Goal: Information Seeking & Learning: Learn about a topic

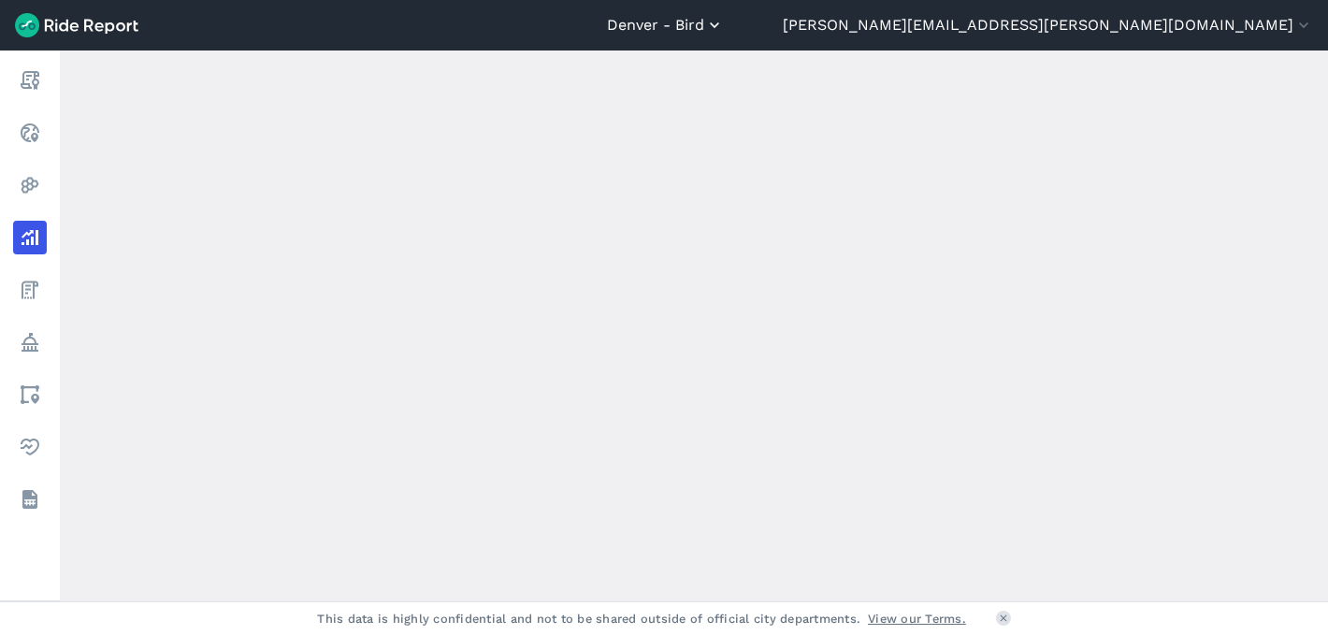
click at [724, 23] on button "Denver - Bird" at bounding box center [665, 25] width 117 height 22
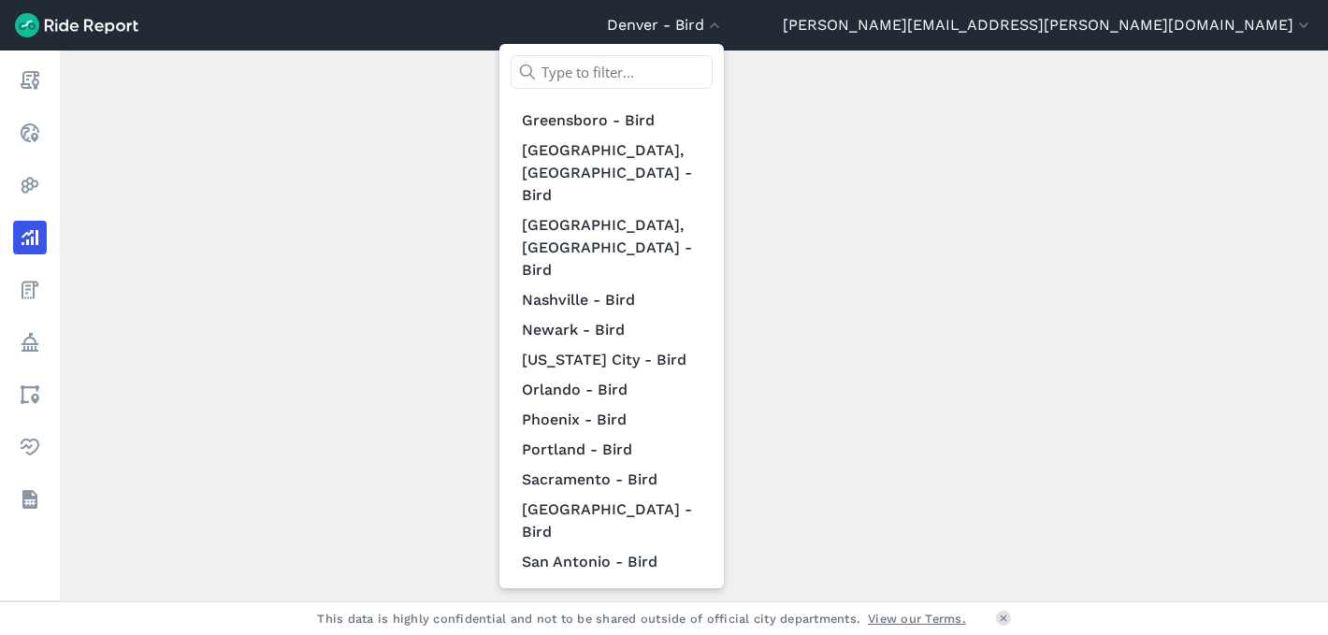
scroll to position [808, 0]
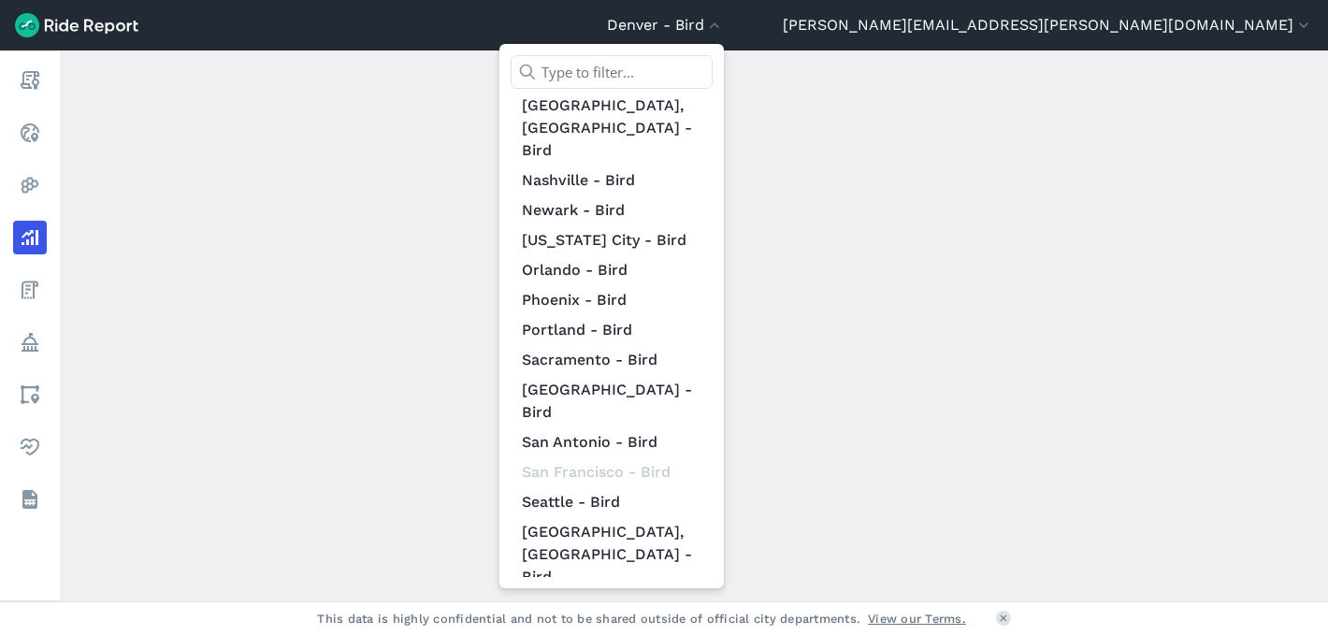
click at [713, 592] on link "St. [PERSON_NAME]" at bounding box center [612, 607] width 202 height 30
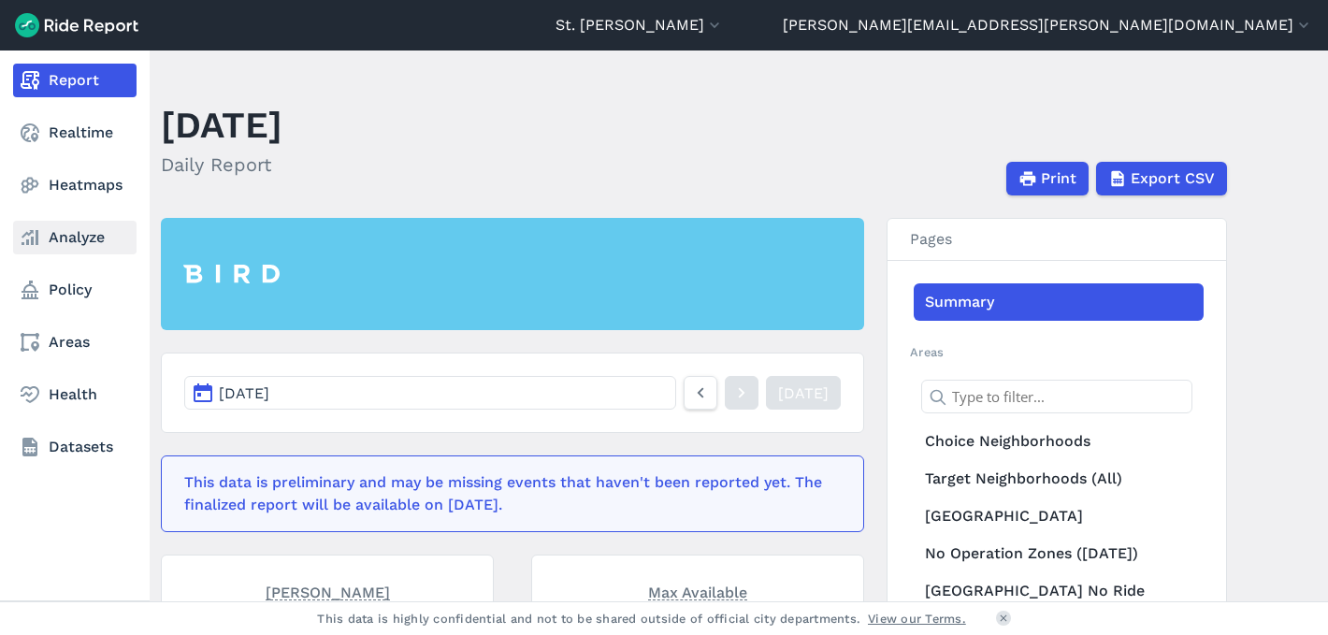
click at [90, 239] on link "Analyze" at bounding box center [74, 238] width 123 height 34
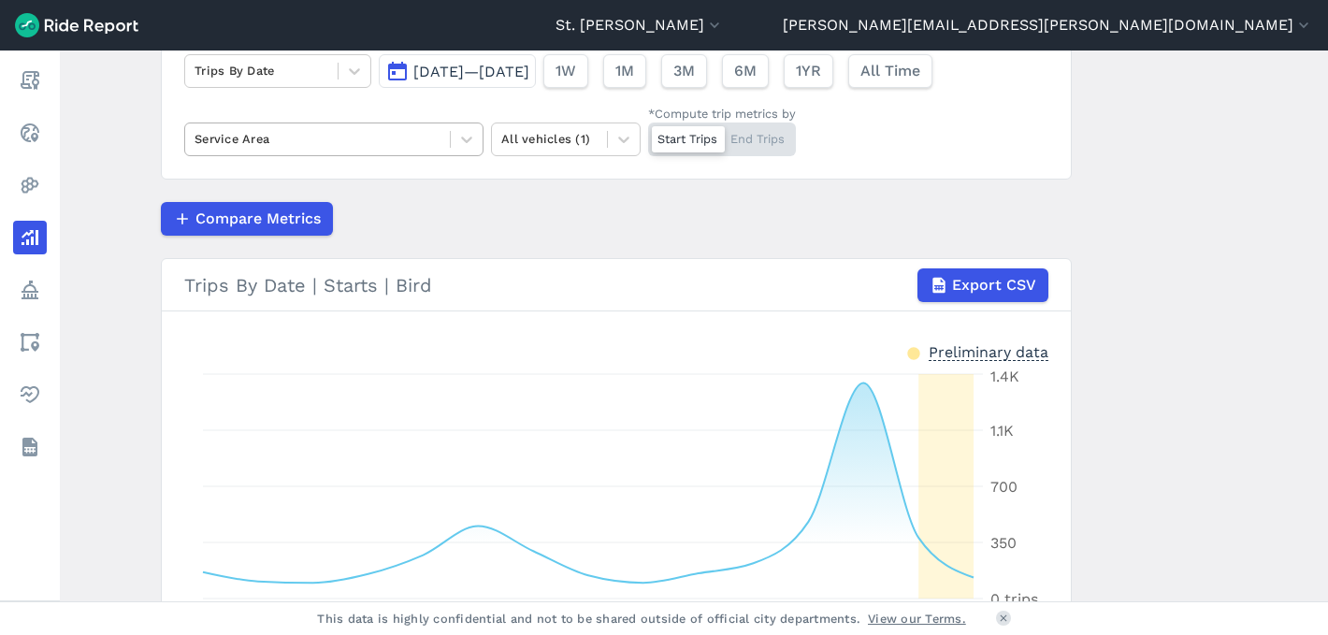
scroll to position [141, 0]
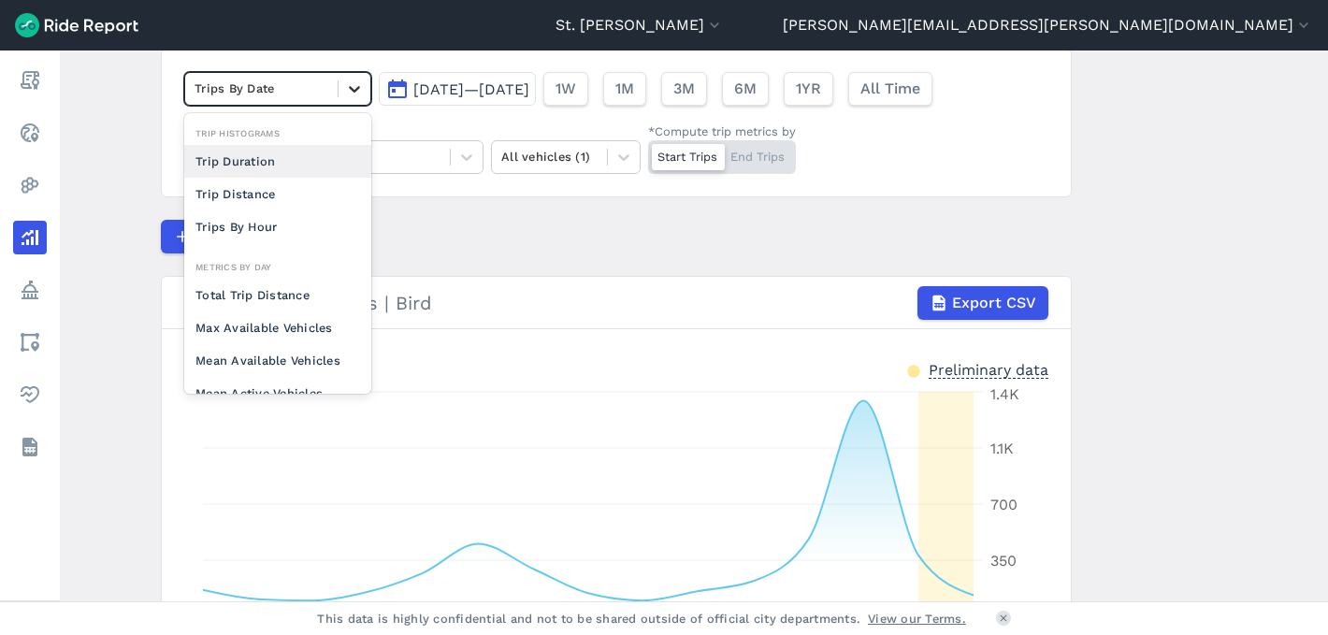
click at [350, 86] on icon at bounding box center [354, 89] width 19 height 19
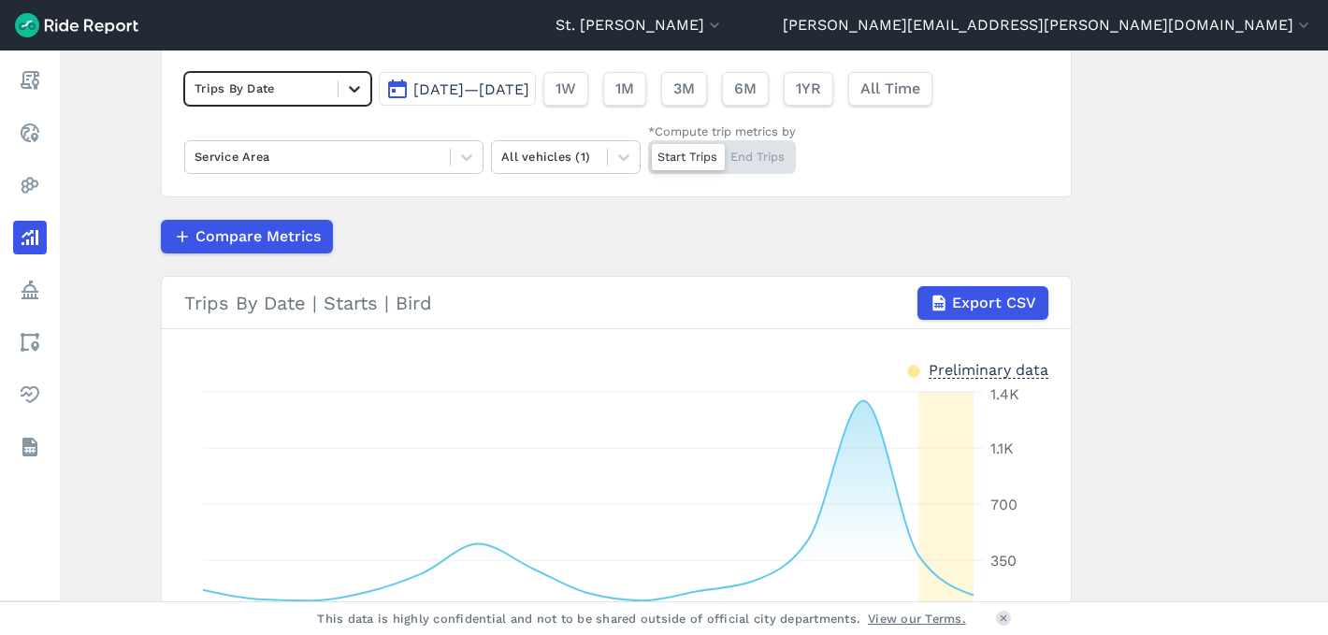
click at [349, 86] on icon at bounding box center [354, 89] width 19 height 19
click at [505, 87] on span "[DATE]—[DATE]" at bounding box center [471, 89] width 116 height 18
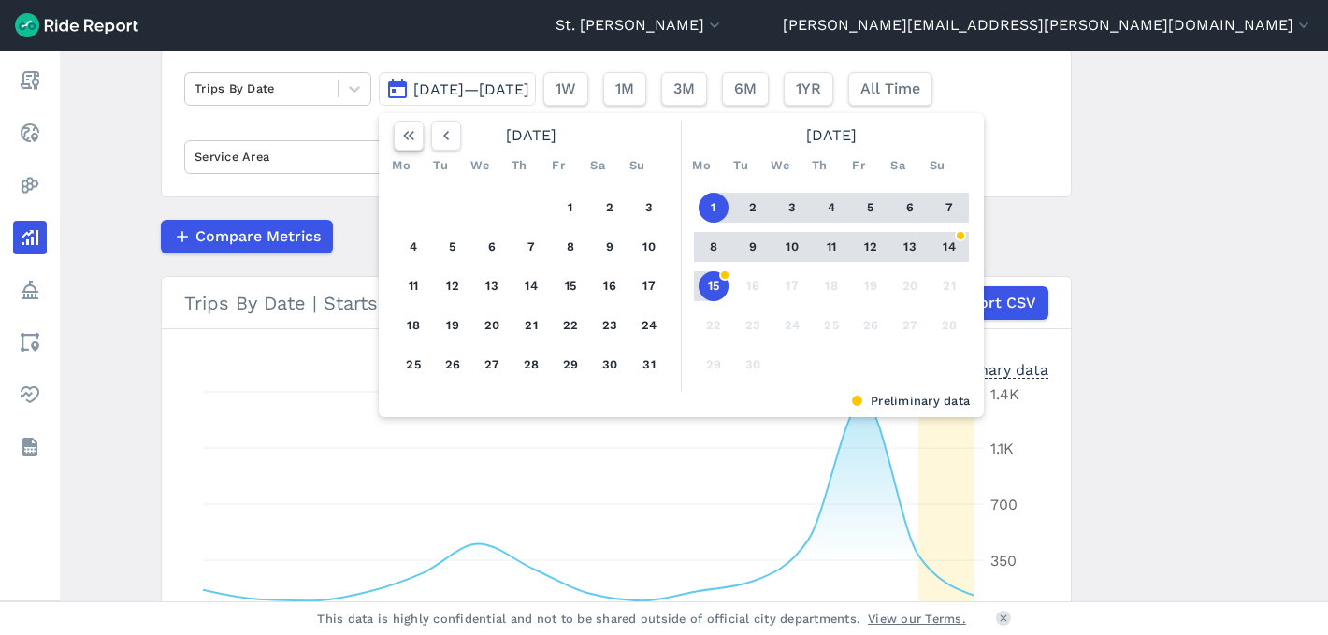
click at [405, 140] on icon "button" at bounding box center [408, 135] width 19 height 19
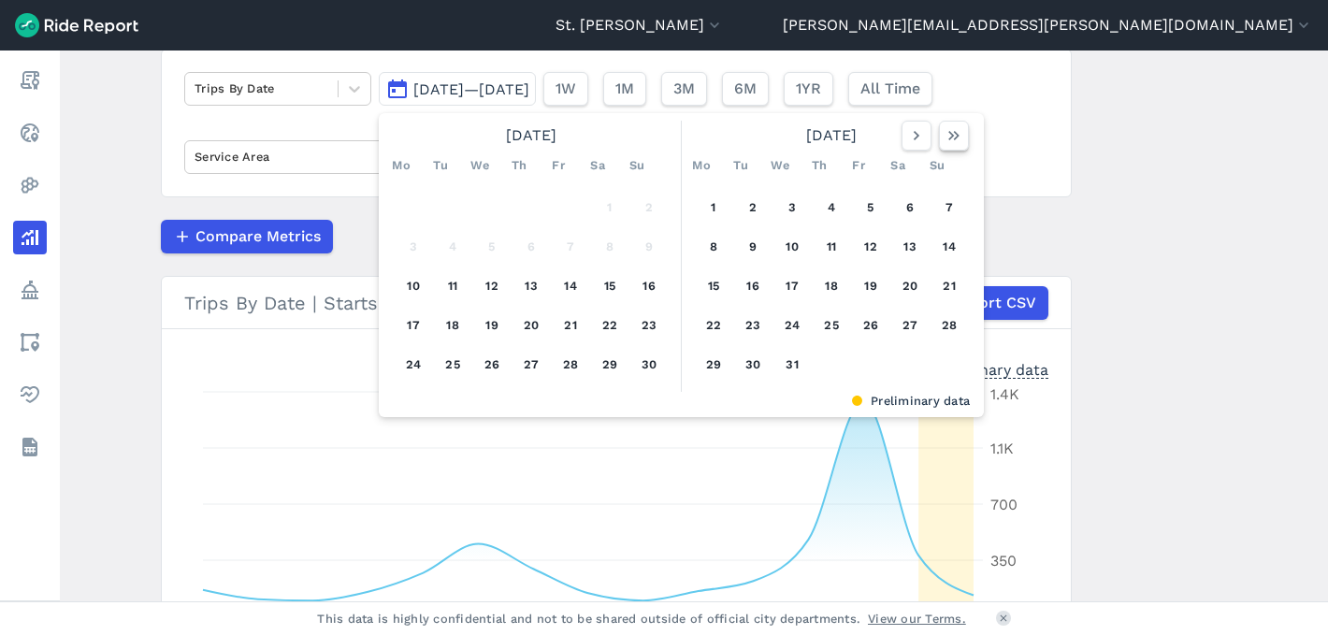
click at [945, 137] on icon "button" at bounding box center [954, 135] width 19 height 19
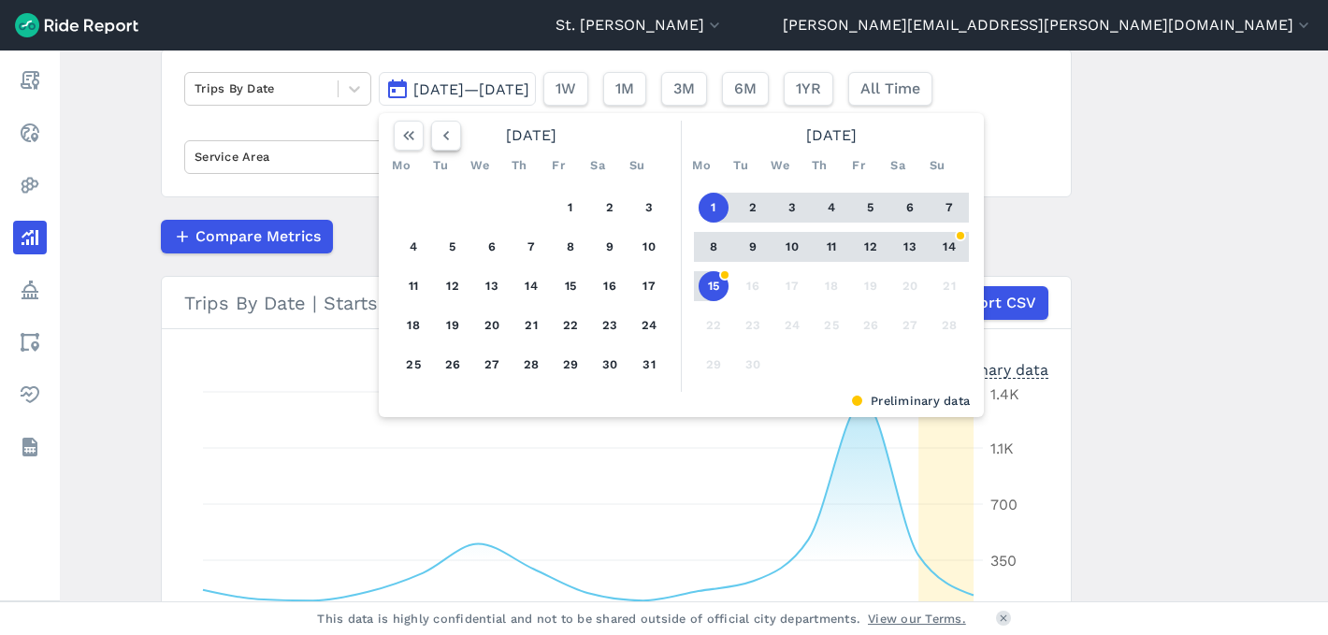
click at [437, 143] on icon "button" at bounding box center [446, 135] width 19 height 19
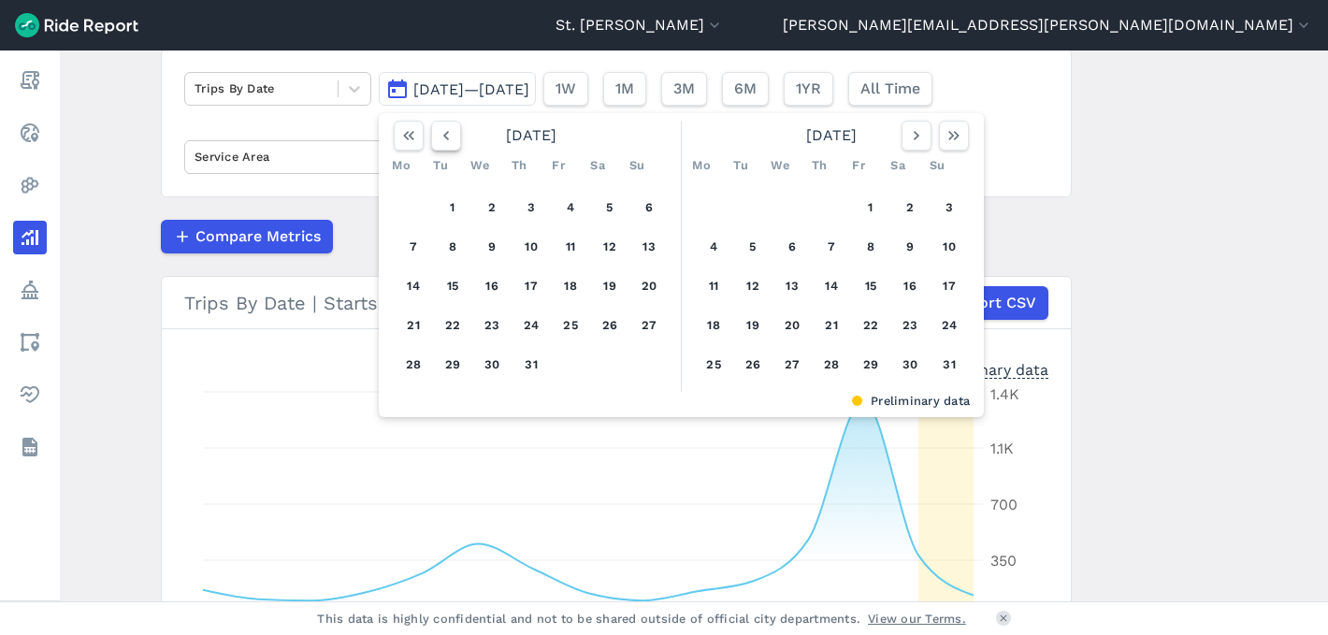
click at [439, 137] on icon "button" at bounding box center [446, 135] width 19 height 19
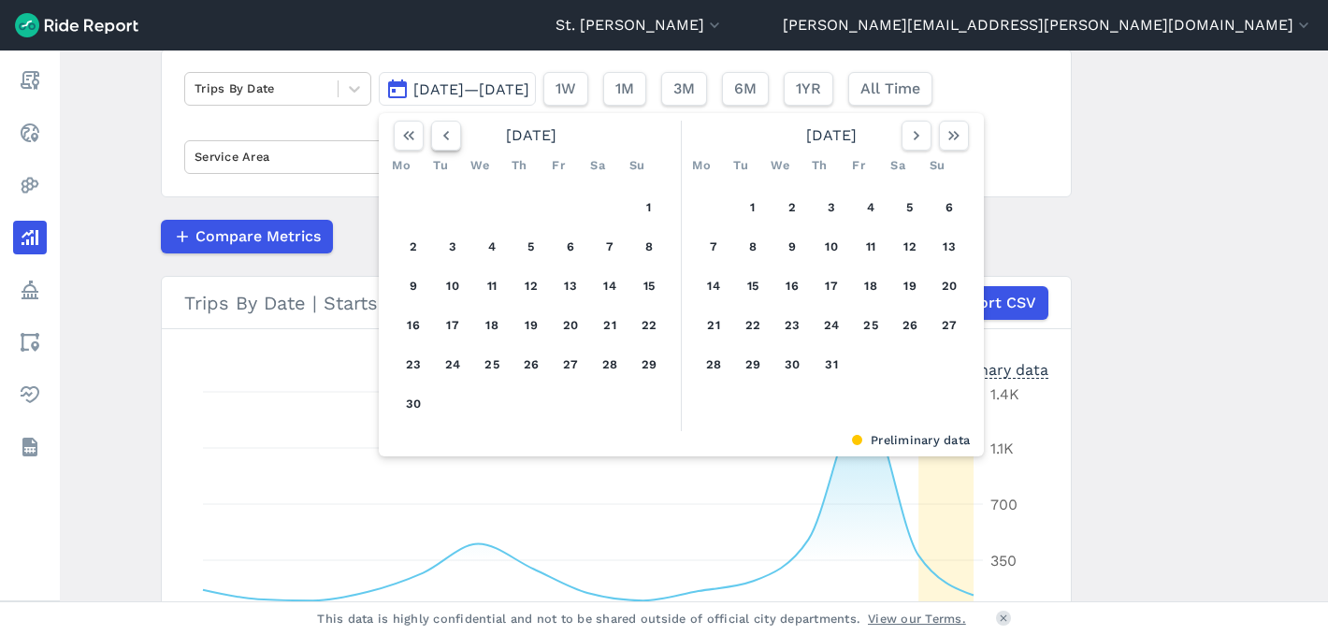
click at [439, 137] on icon "button" at bounding box center [446, 135] width 19 height 19
click at [521, 201] on button "1" at bounding box center [531, 208] width 30 height 30
click at [949, 136] on use "button" at bounding box center [953, 135] width 11 height 9
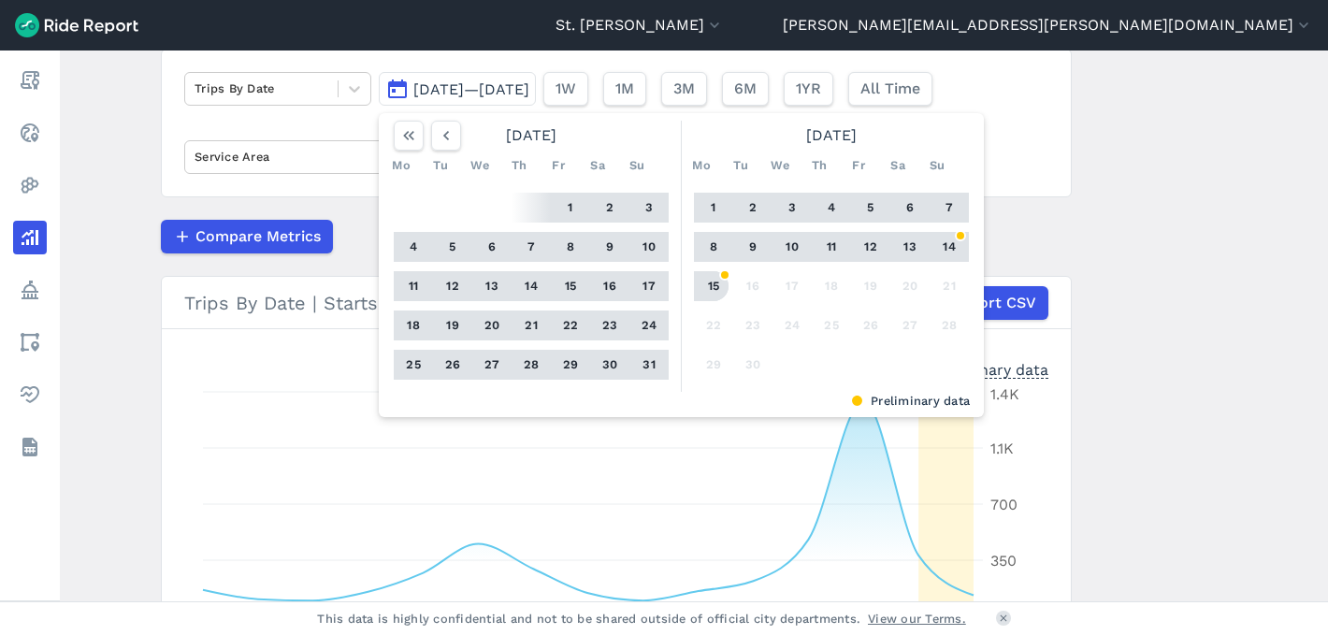
click at [716, 289] on button "15" at bounding box center [714, 286] width 30 height 30
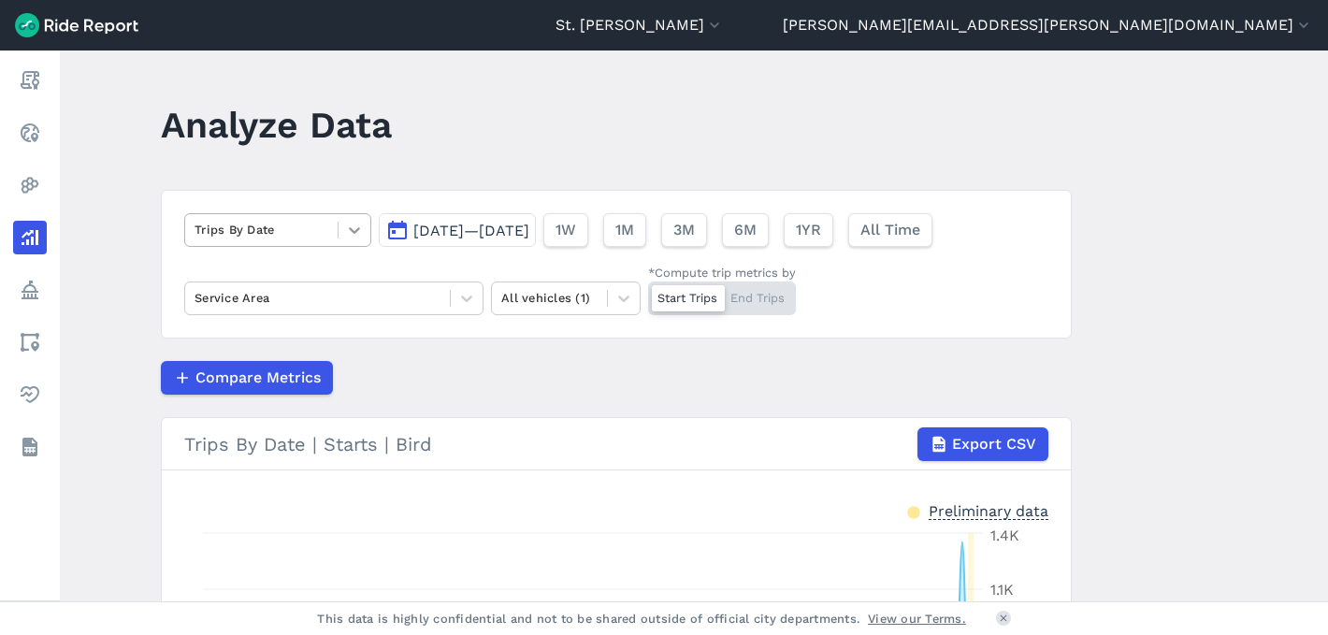
click at [339, 228] on div at bounding box center [355, 230] width 32 height 32
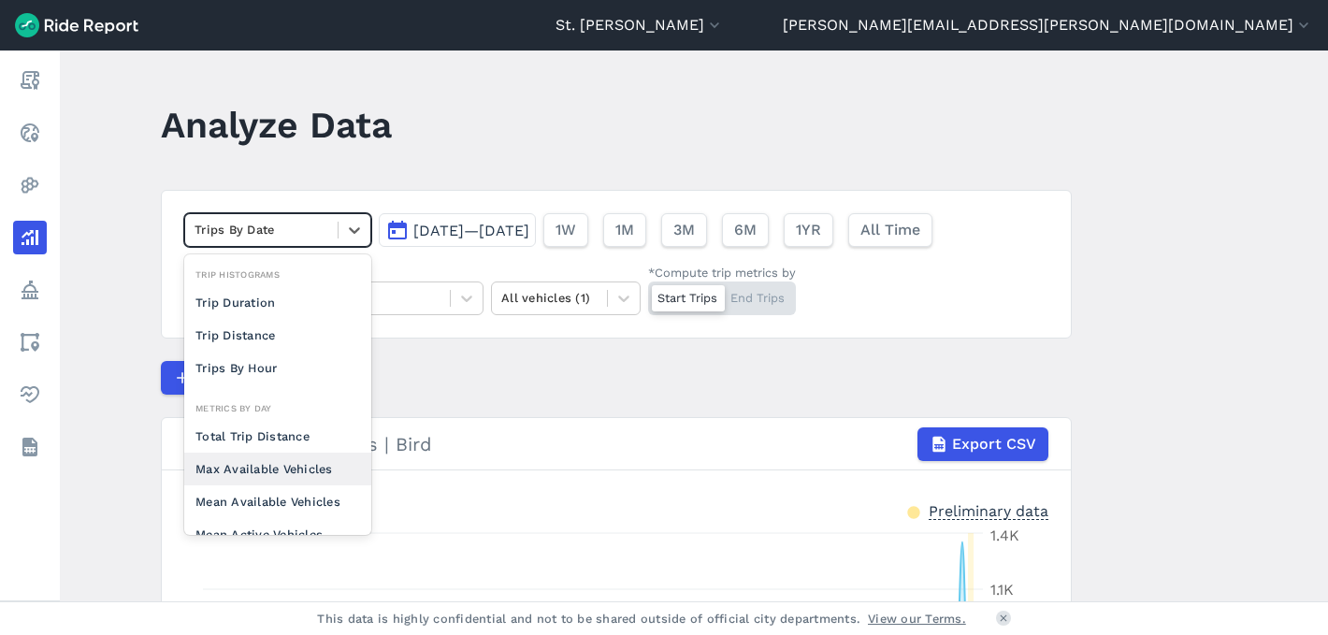
click at [272, 467] on div "Max Available Vehicles" at bounding box center [277, 469] width 187 height 33
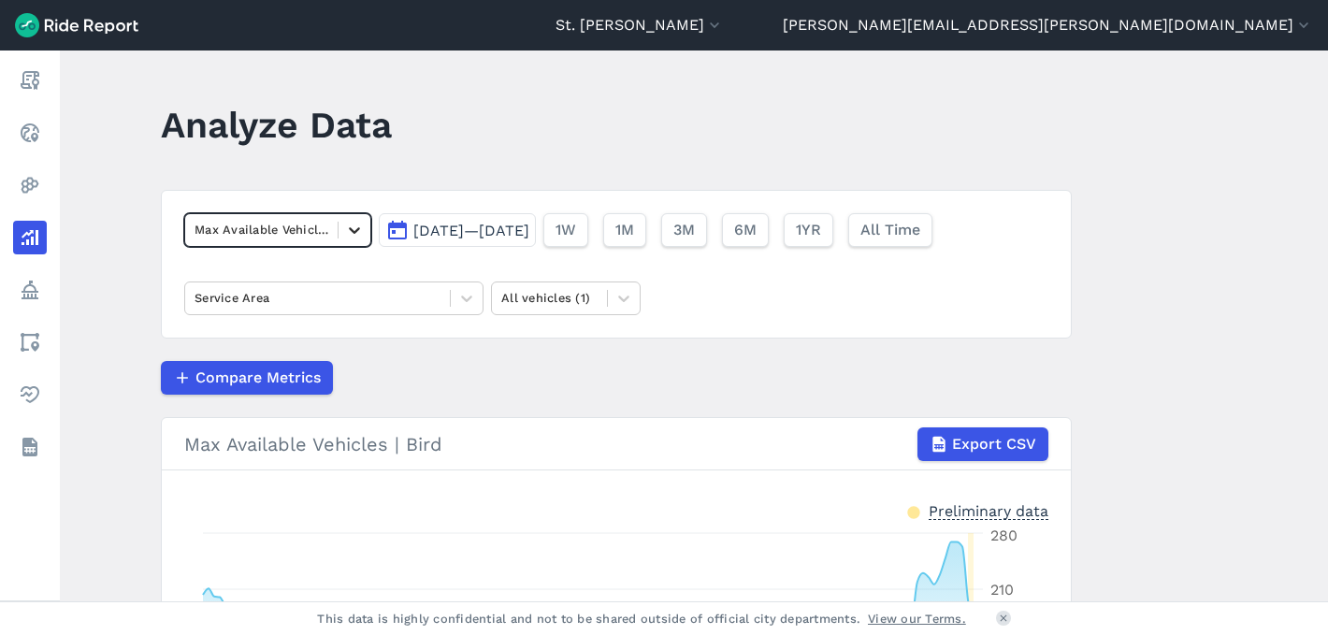
click at [350, 233] on icon at bounding box center [354, 230] width 19 height 19
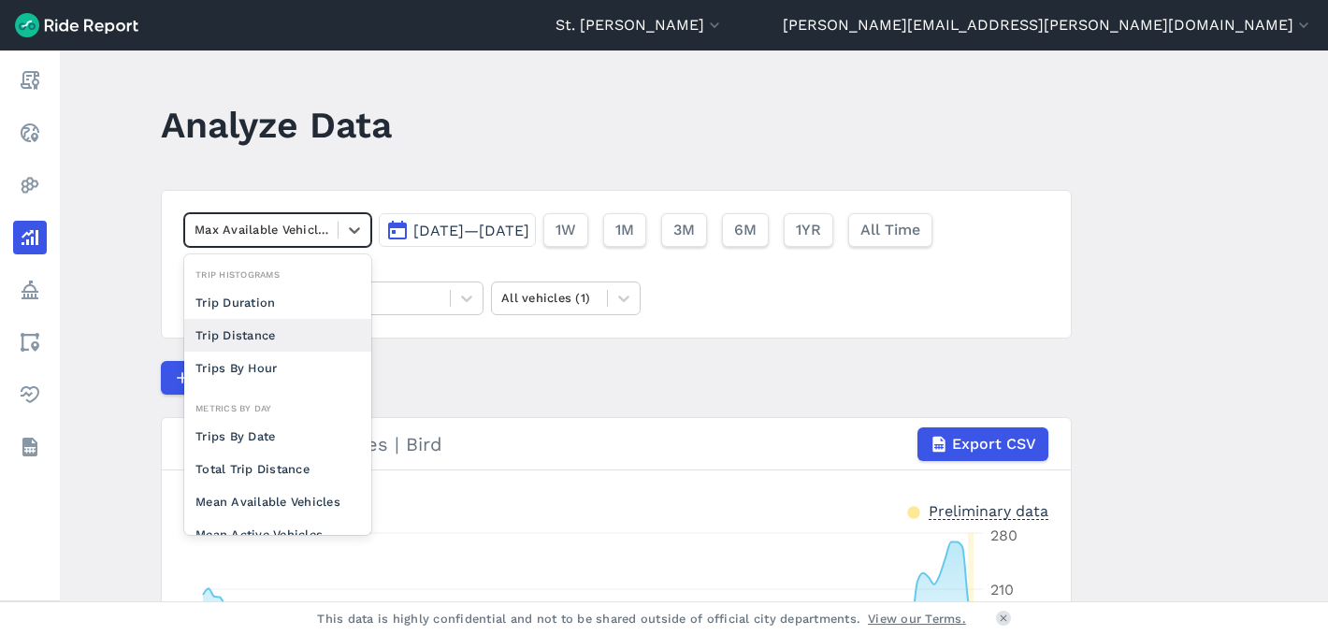
click at [1094, 344] on main "Analyze Data option Max Available Vehicles, selected. option Trip Distance focu…" at bounding box center [694, 326] width 1268 height 551
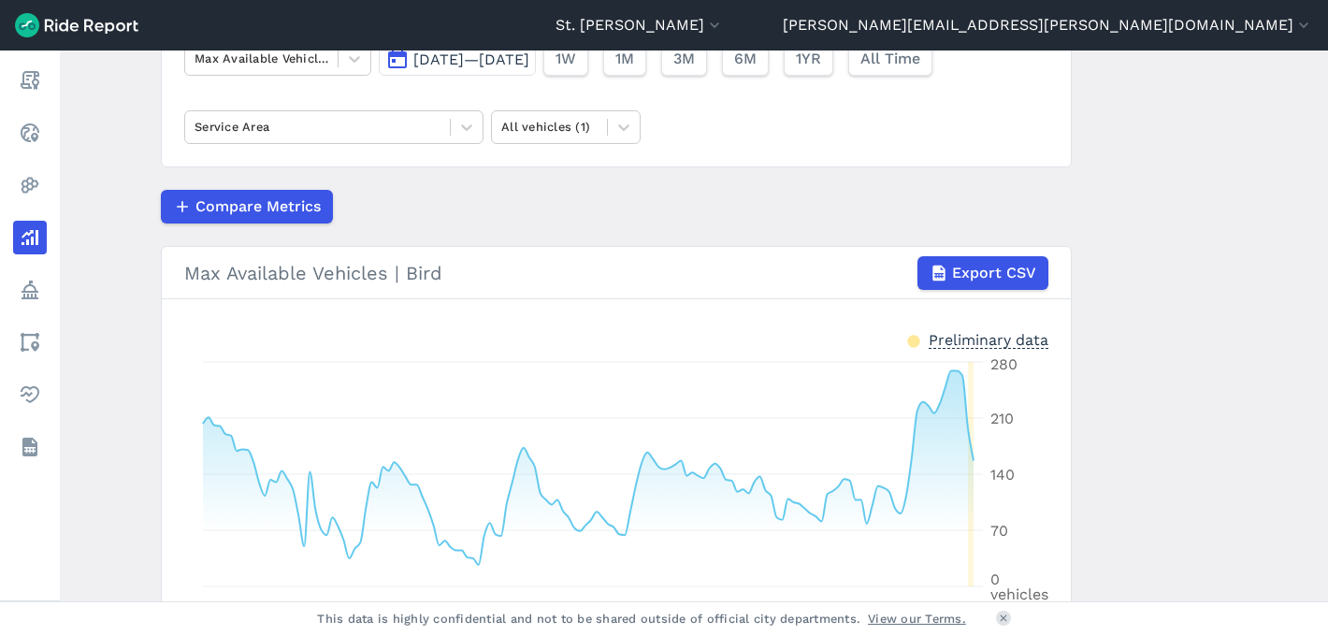
scroll to position [12, 0]
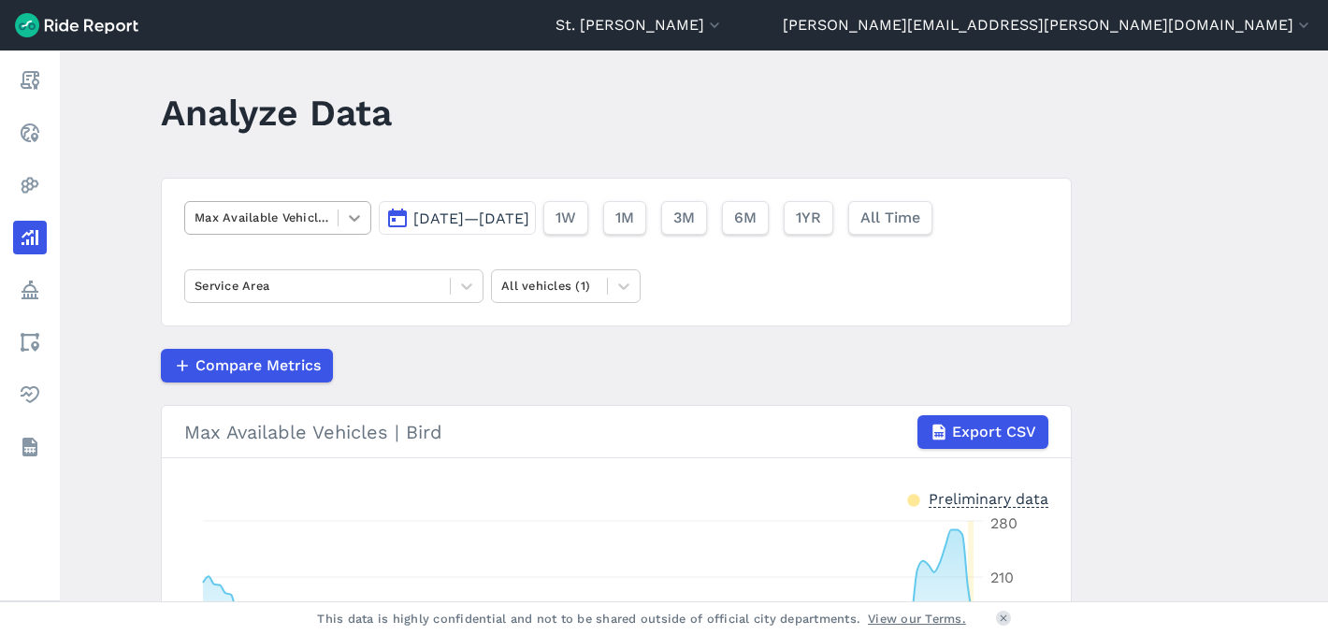
click at [357, 215] on icon at bounding box center [354, 218] width 19 height 19
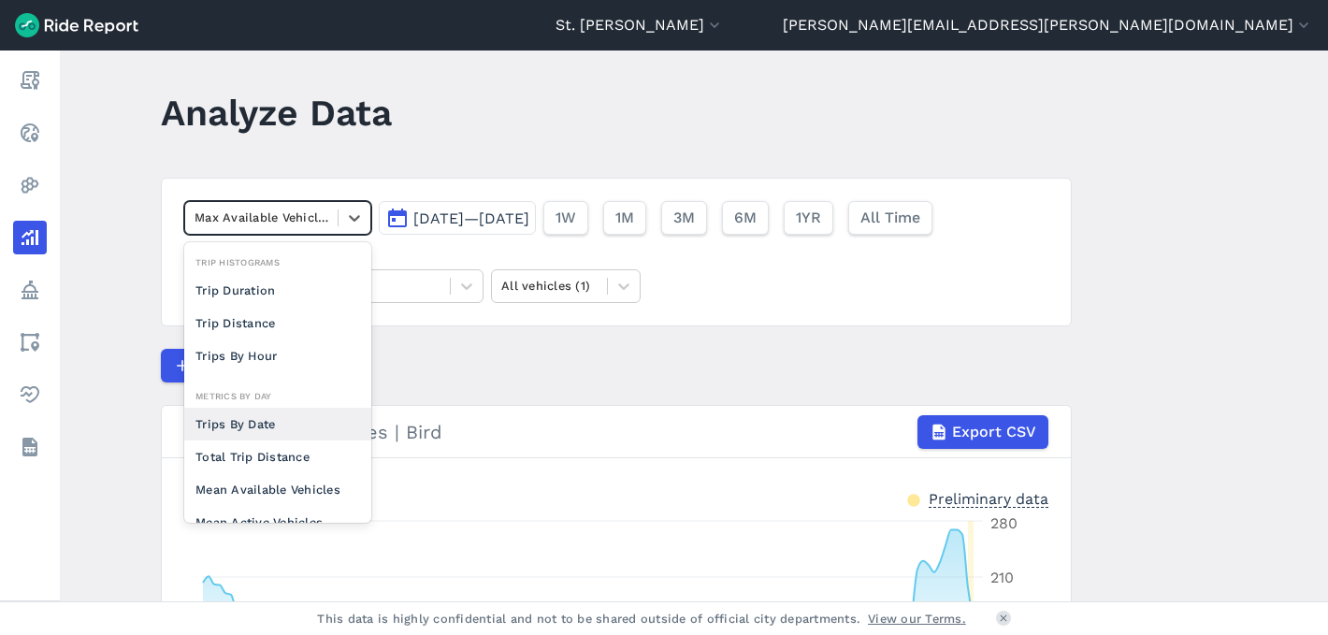
click at [274, 424] on div "Trips By Date" at bounding box center [277, 424] width 187 height 33
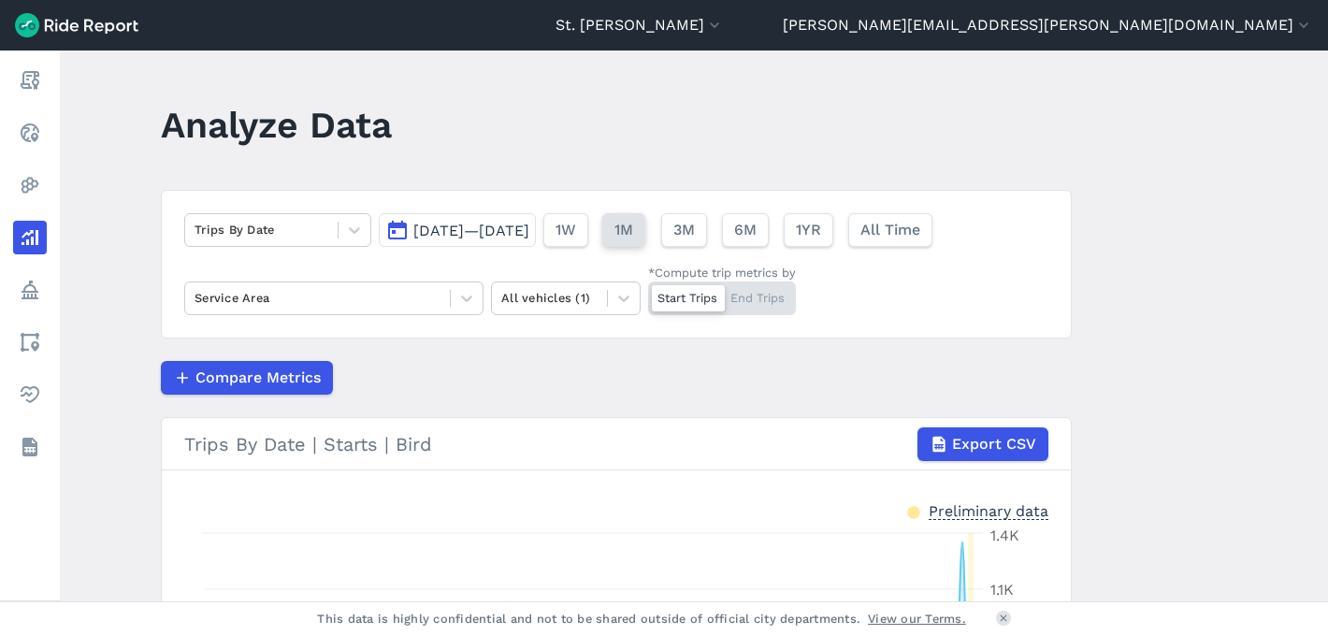
click at [633, 227] on span "1M" at bounding box center [624, 230] width 19 height 22
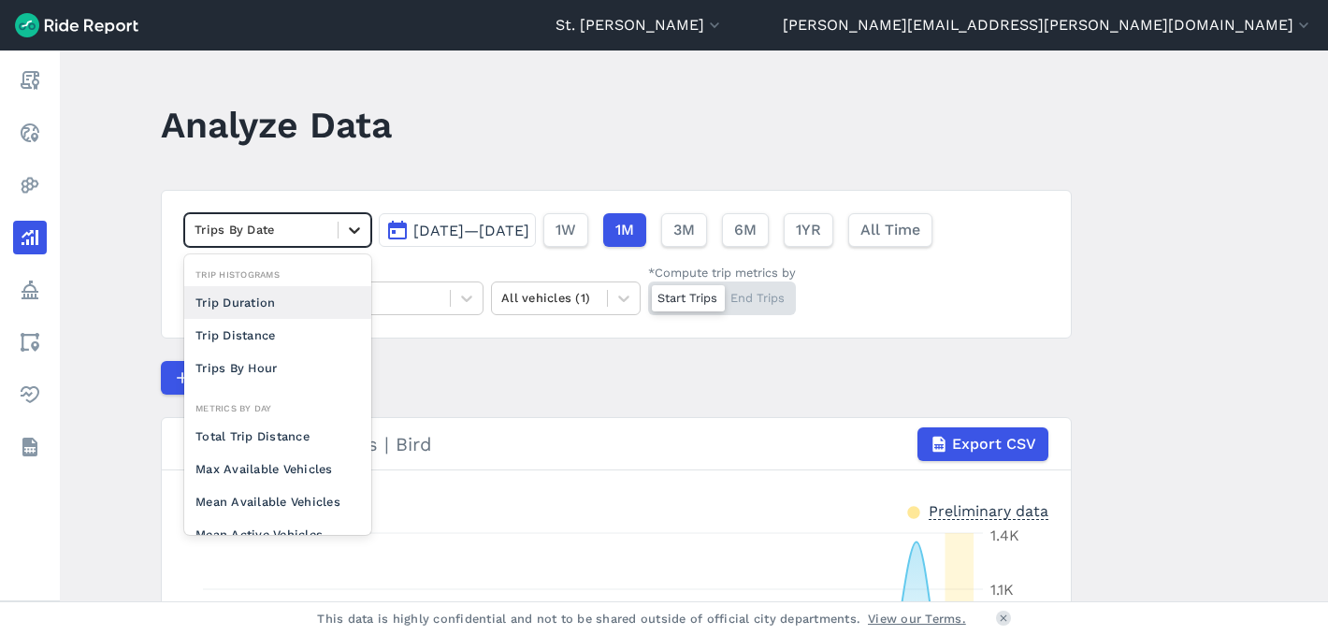
click at [359, 232] on icon at bounding box center [354, 230] width 19 height 19
click at [1208, 311] on main "Analyze Data option Trip Duration focused, 0 of 2. 10 results available. Use Up…" at bounding box center [694, 326] width 1268 height 551
click at [279, 219] on div at bounding box center [262, 230] width 134 height 22
click at [268, 465] on div "Max Available Vehicles" at bounding box center [277, 469] width 187 height 33
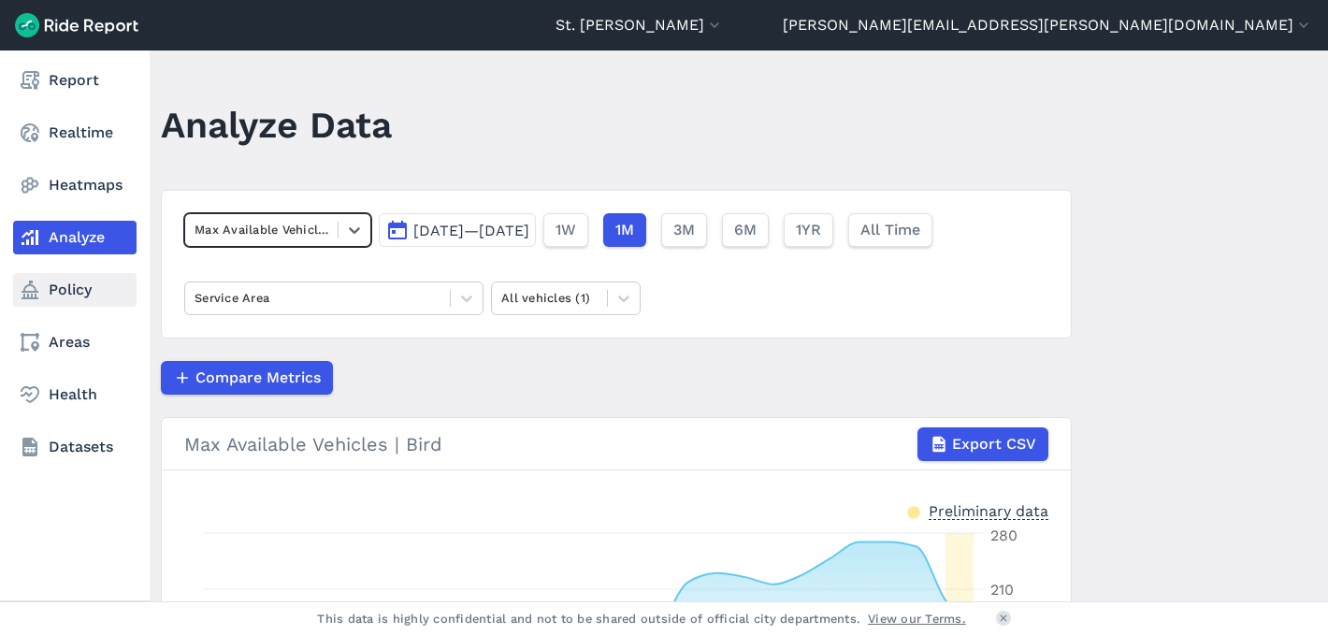
click at [85, 297] on link "Policy" at bounding box center [74, 290] width 123 height 34
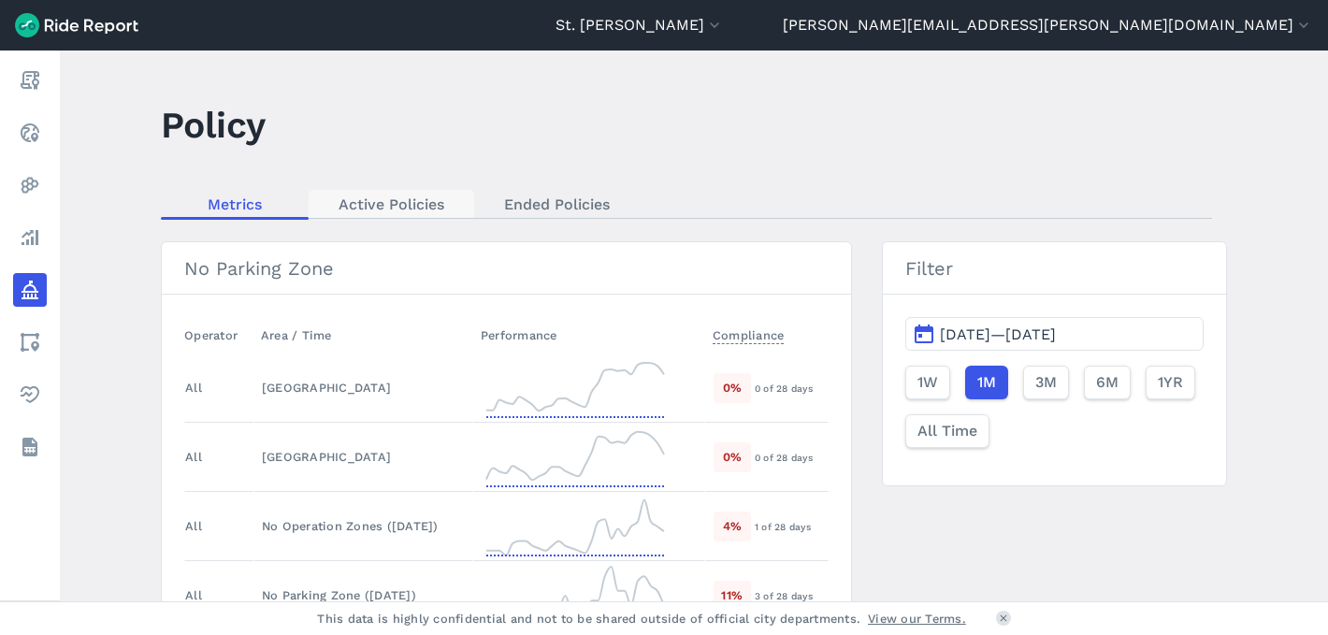
click at [383, 207] on link "Active Policies" at bounding box center [392, 204] width 166 height 28
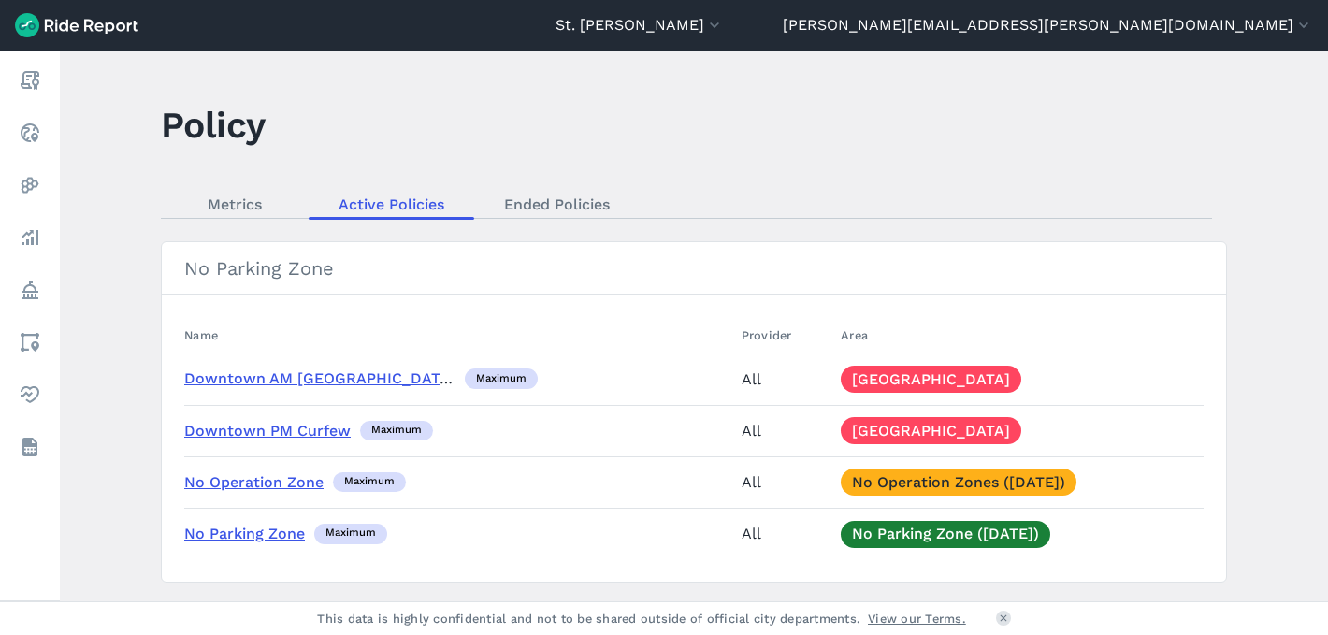
click at [287, 84] on main "Policy Metrics Active Policies Ended Policies No Parking Zone Name Provider Are…" at bounding box center [694, 326] width 1268 height 551
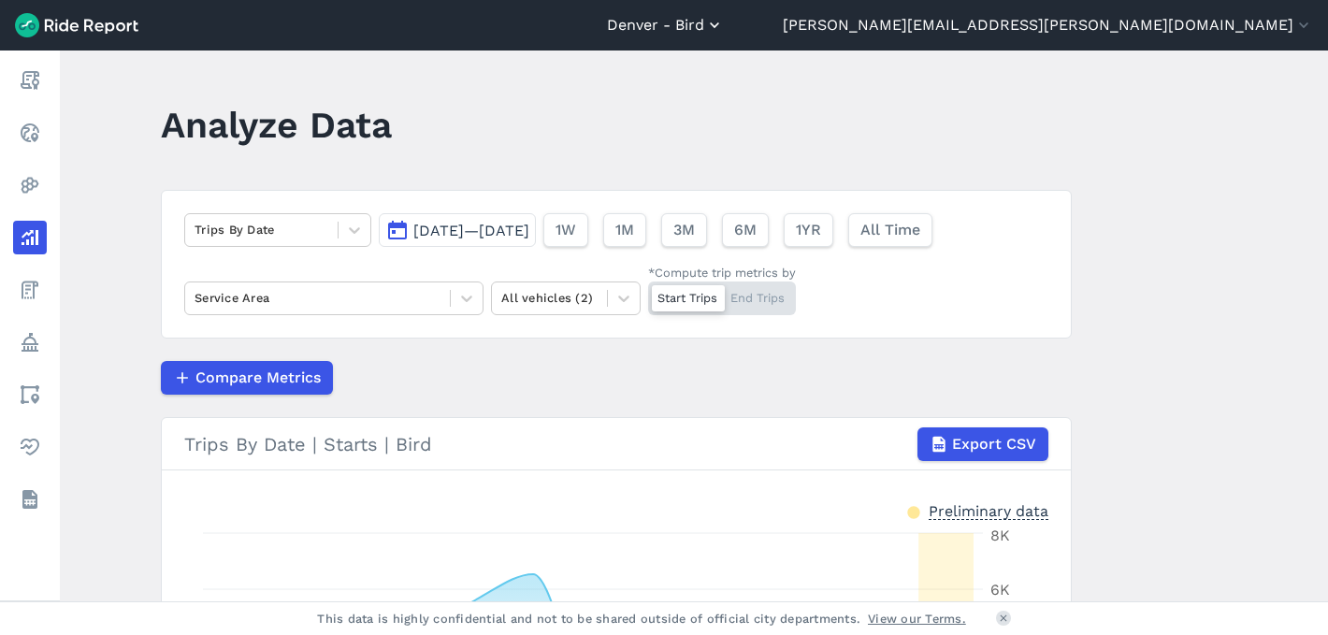
click at [724, 27] on button "Denver - Bird" at bounding box center [665, 25] width 117 height 22
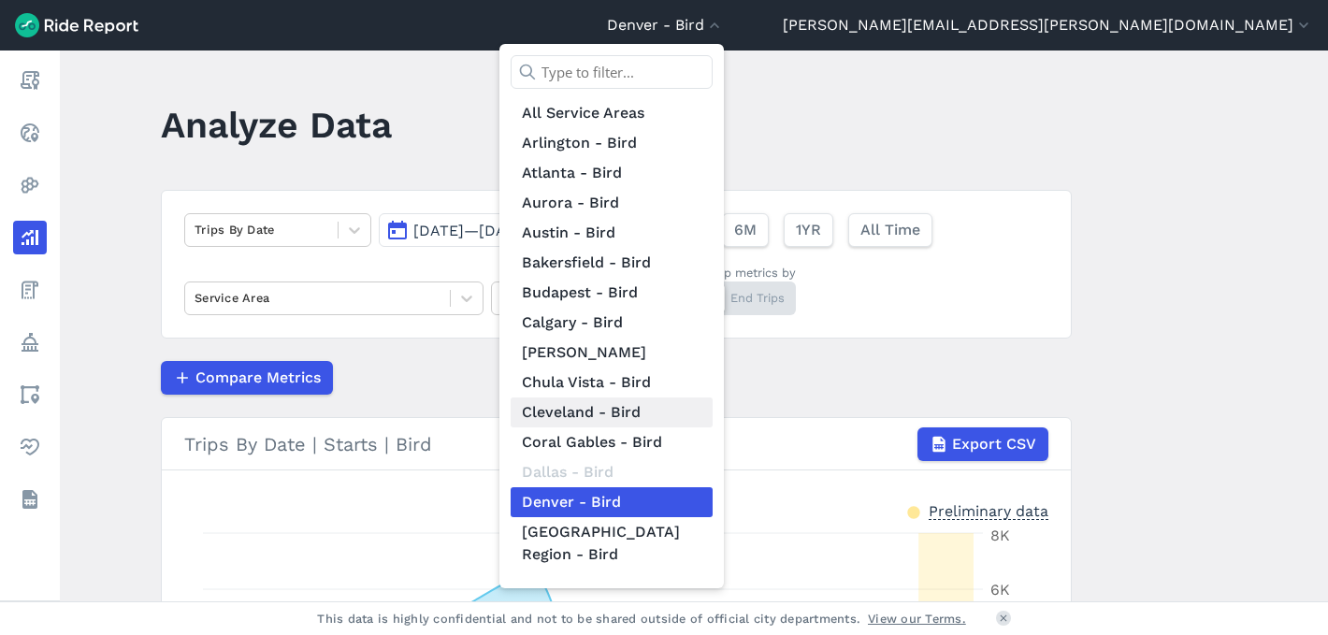
click at [713, 414] on link "Cleveland - Bird" at bounding box center [612, 413] width 202 height 30
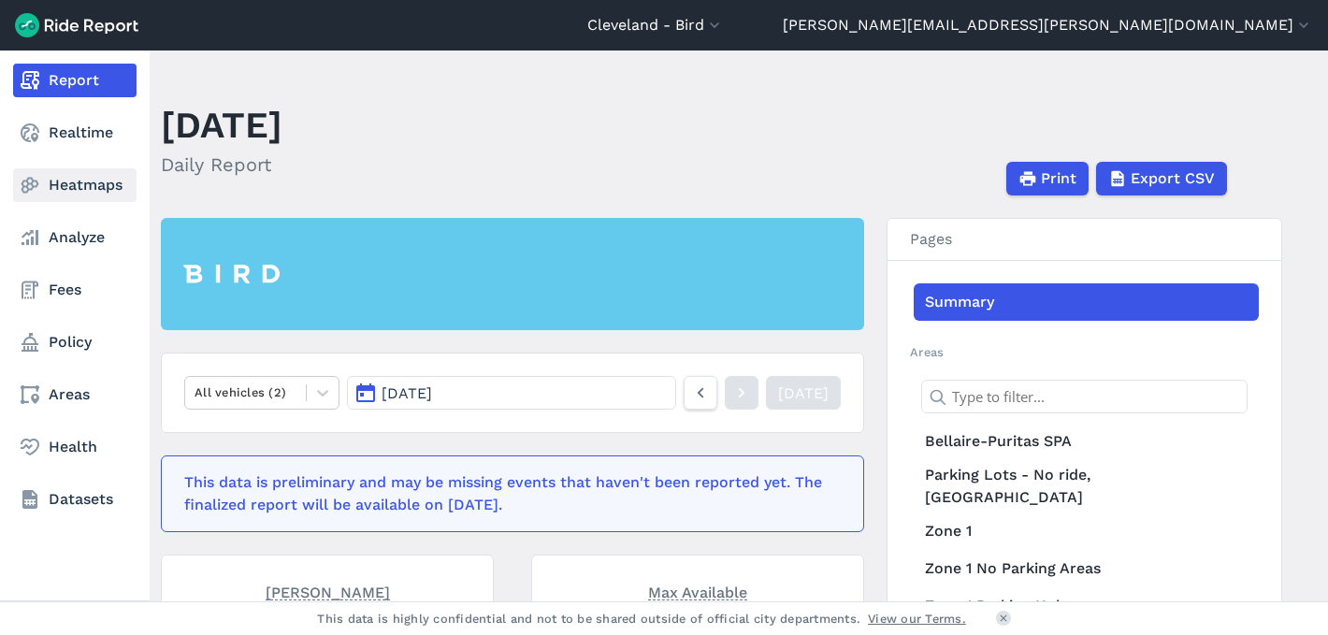
click at [67, 183] on link "Heatmaps" at bounding box center [74, 185] width 123 height 34
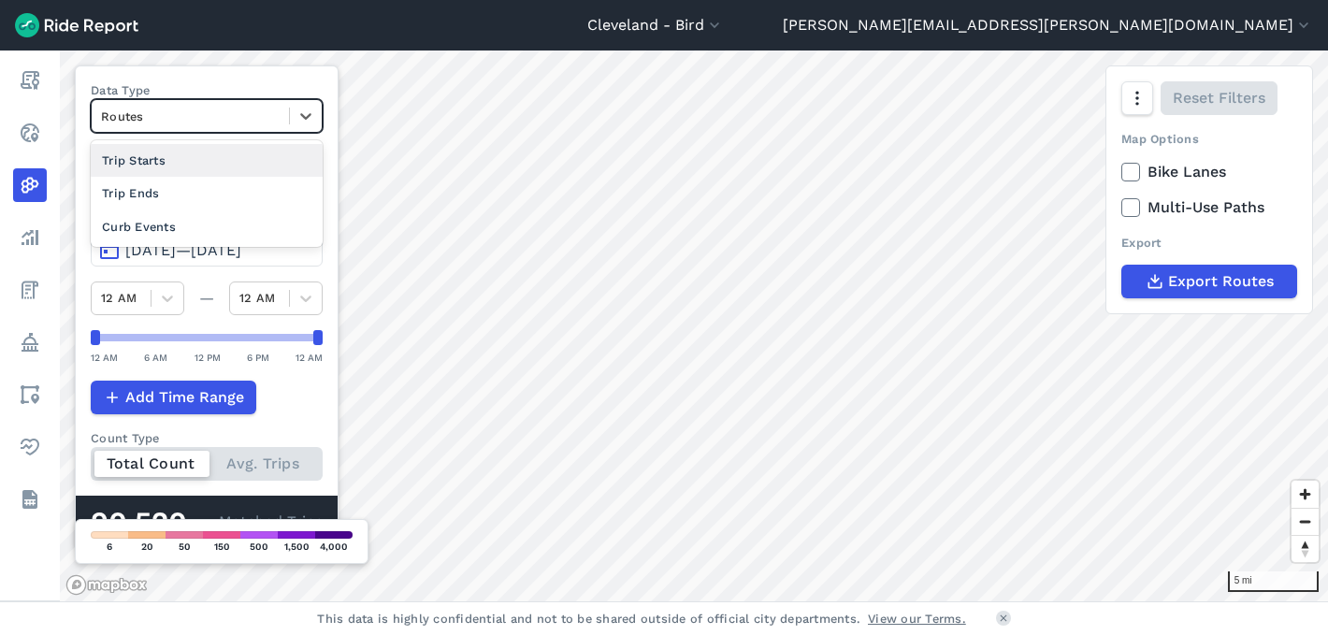
click at [289, 128] on div "Routes" at bounding box center [190, 116] width 197 height 29
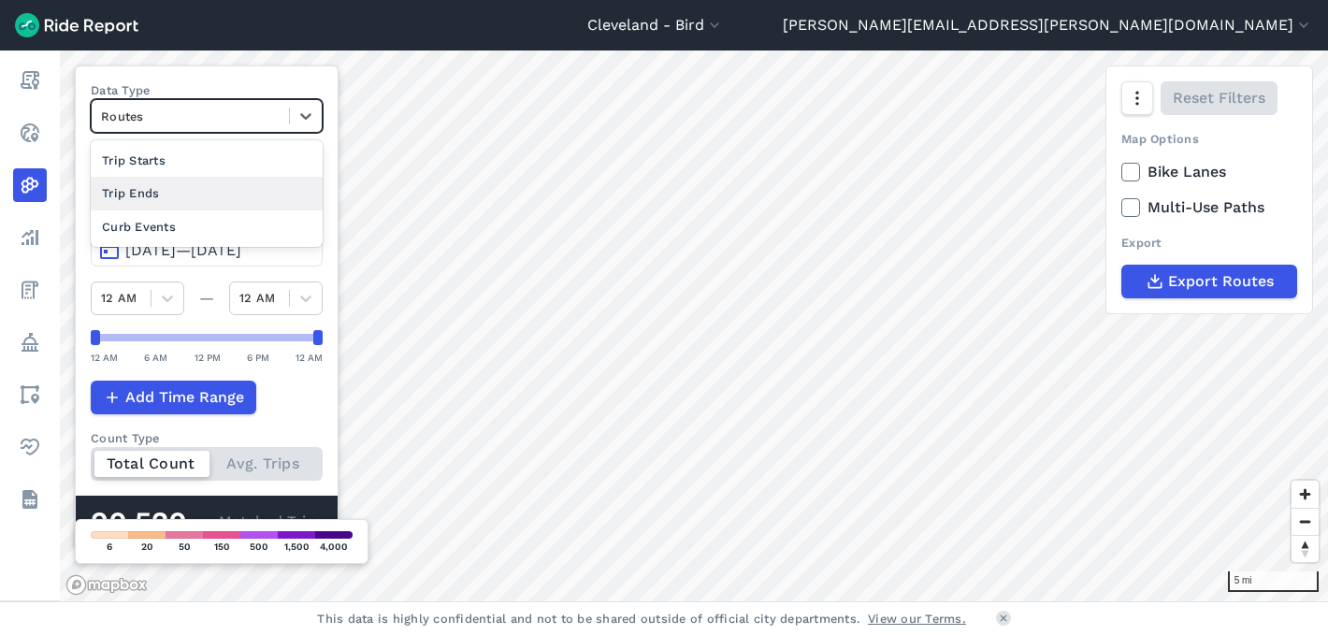
click at [226, 191] on div "Trip Ends" at bounding box center [207, 193] width 232 height 33
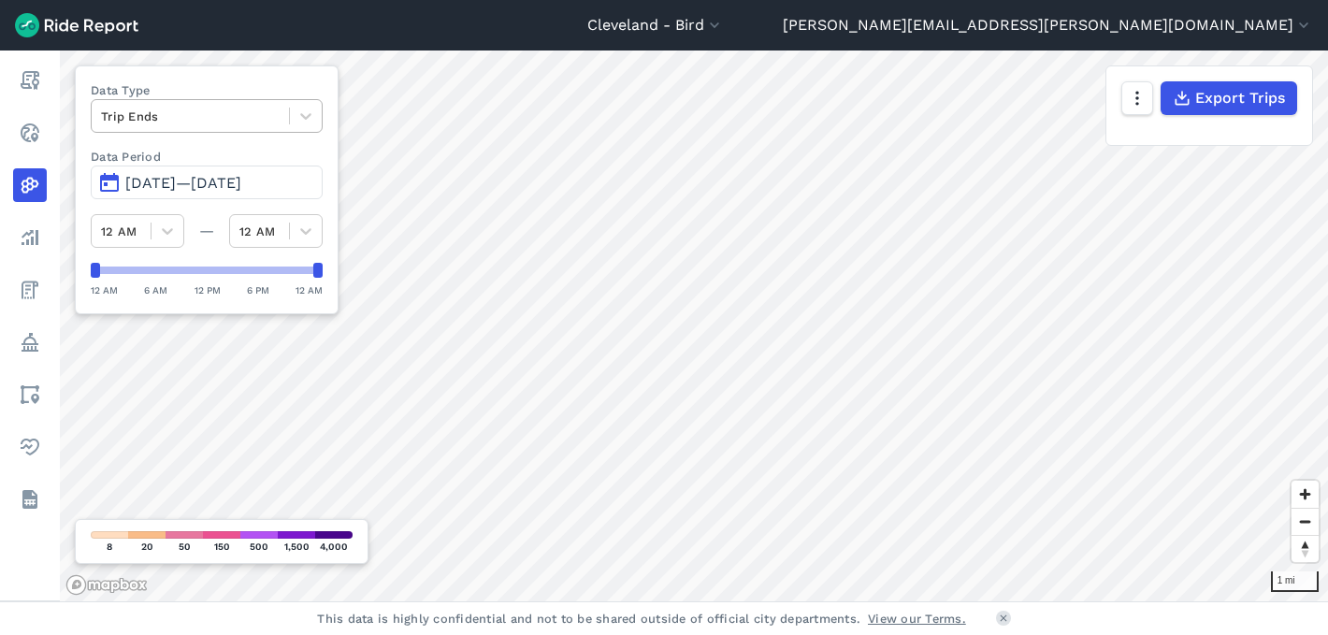
click at [187, 103] on div "Trip Ends" at bounding box center [190, 116] width 197 height 29
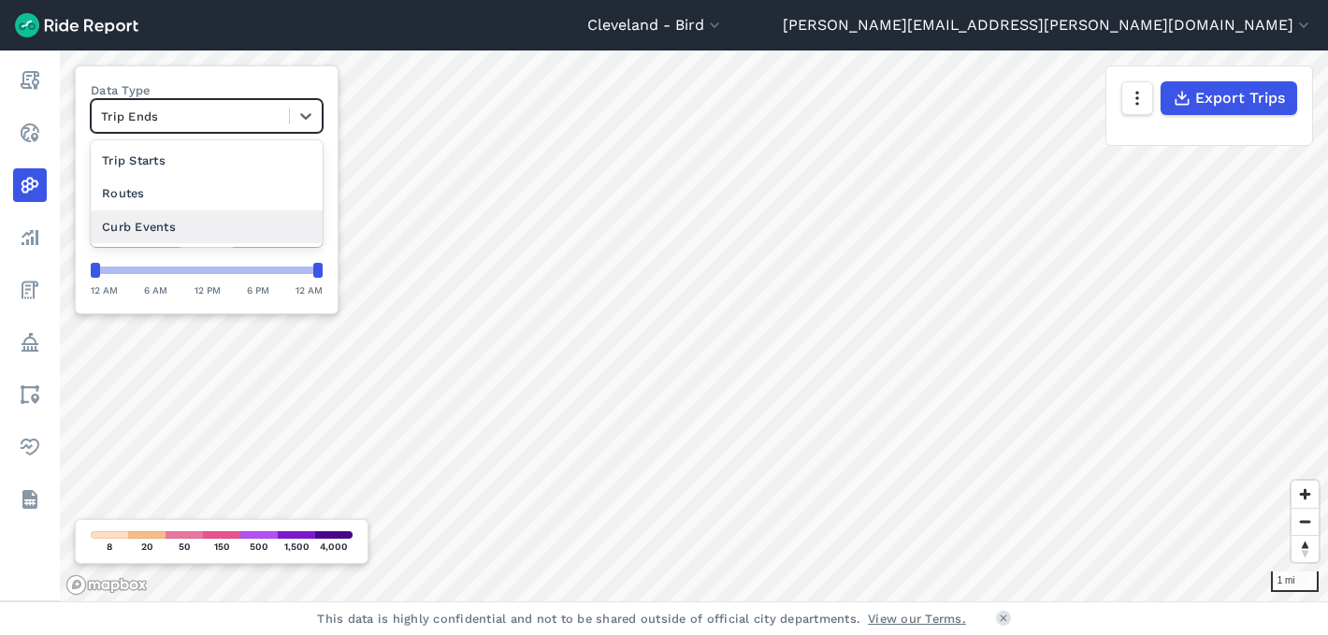
click at [172, 223] on div "Curb Events" at bounding box center [207, 226] width 232 height 33
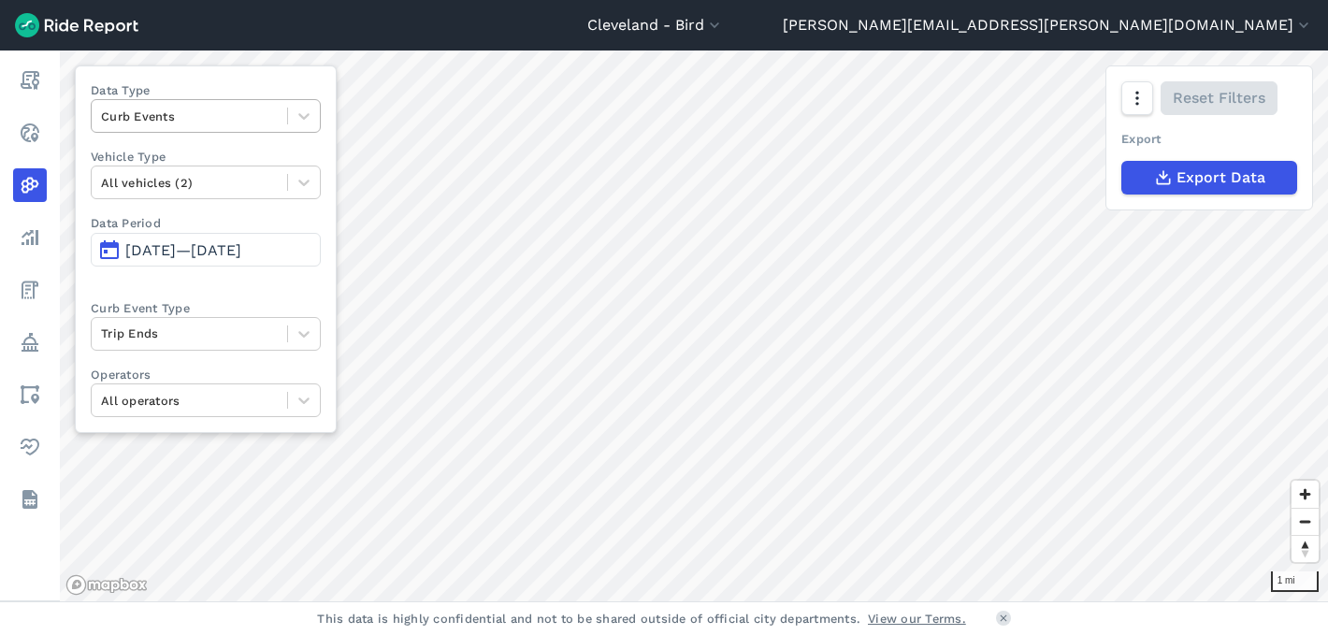
click at [212, 114] on div at bounding box center [189, 117] width 177 height 22
click at [198, 285] on div "Data Type Curb Events Vehicle Type All vehicles (2) Data Period [DATE]—[DATE] C…" at bounding box center [206, 249] width 262 height 368
click at [212, 109] on div at bounding box center [189, 117] width 177 height 22
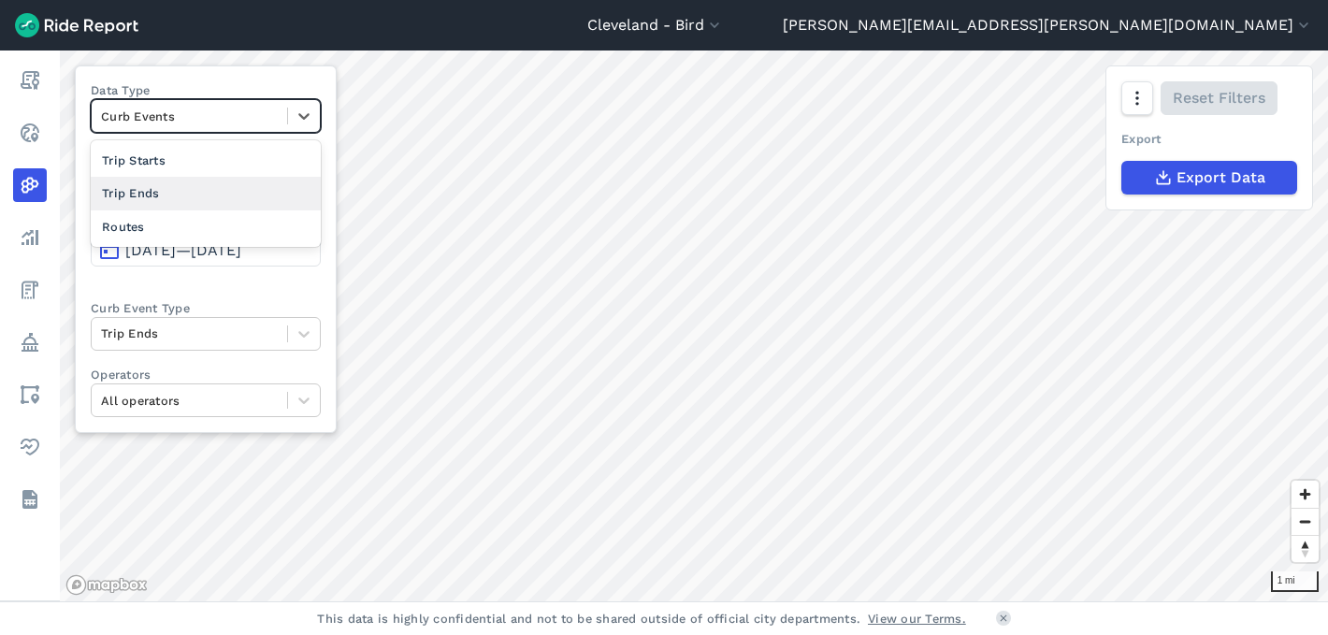
click at [181, 201] on div "Trip Ends" at bounding box center [206, 193] width 230 height 33
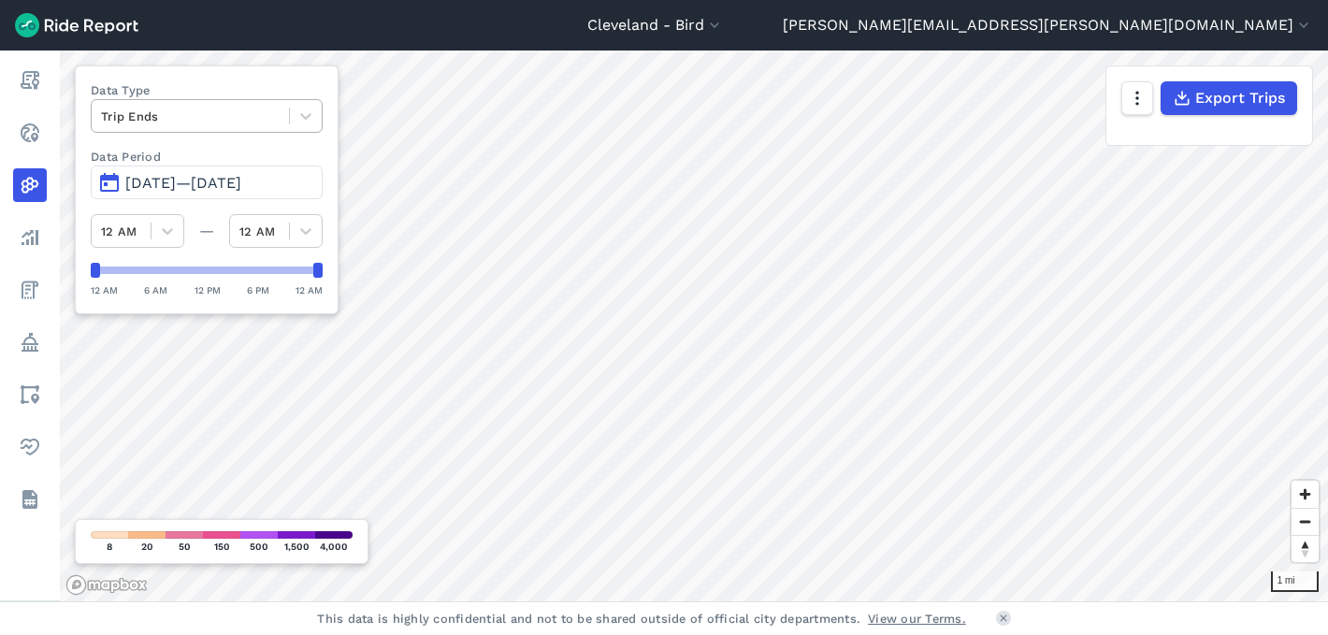
click at [217, 106] on div at bounding box center [190, 117] width 179 height 22
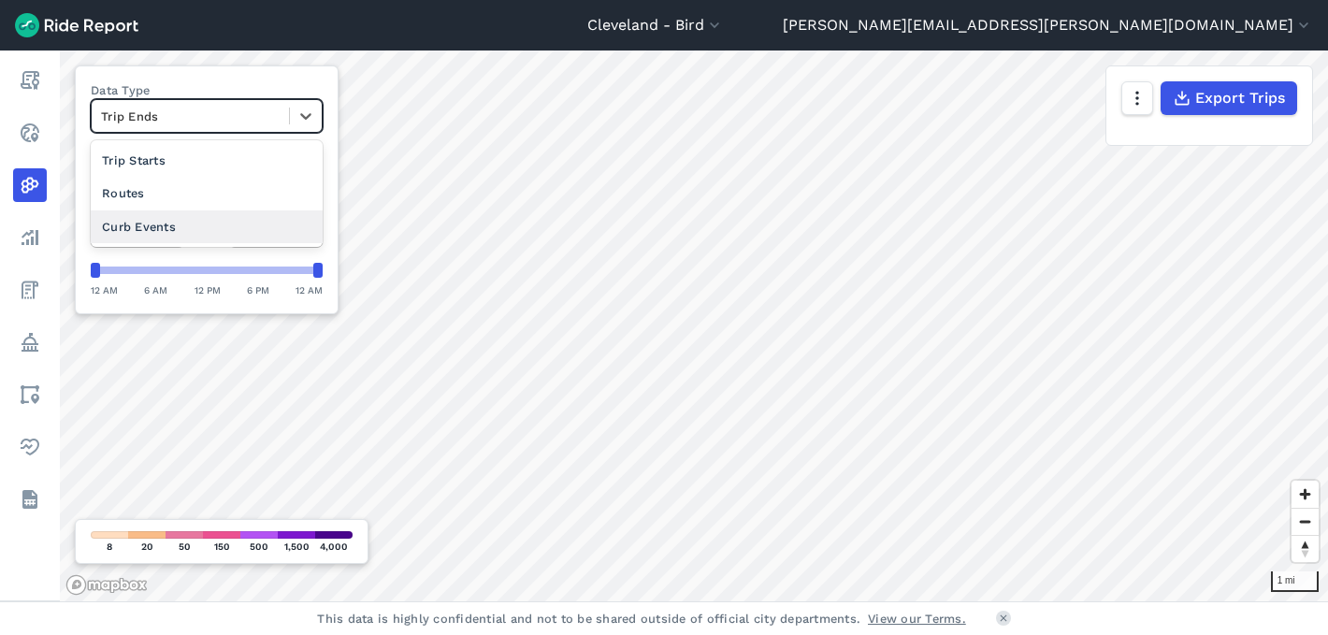
click at [197, 268] on div at bounding box center [206, 270] width 223 height 7
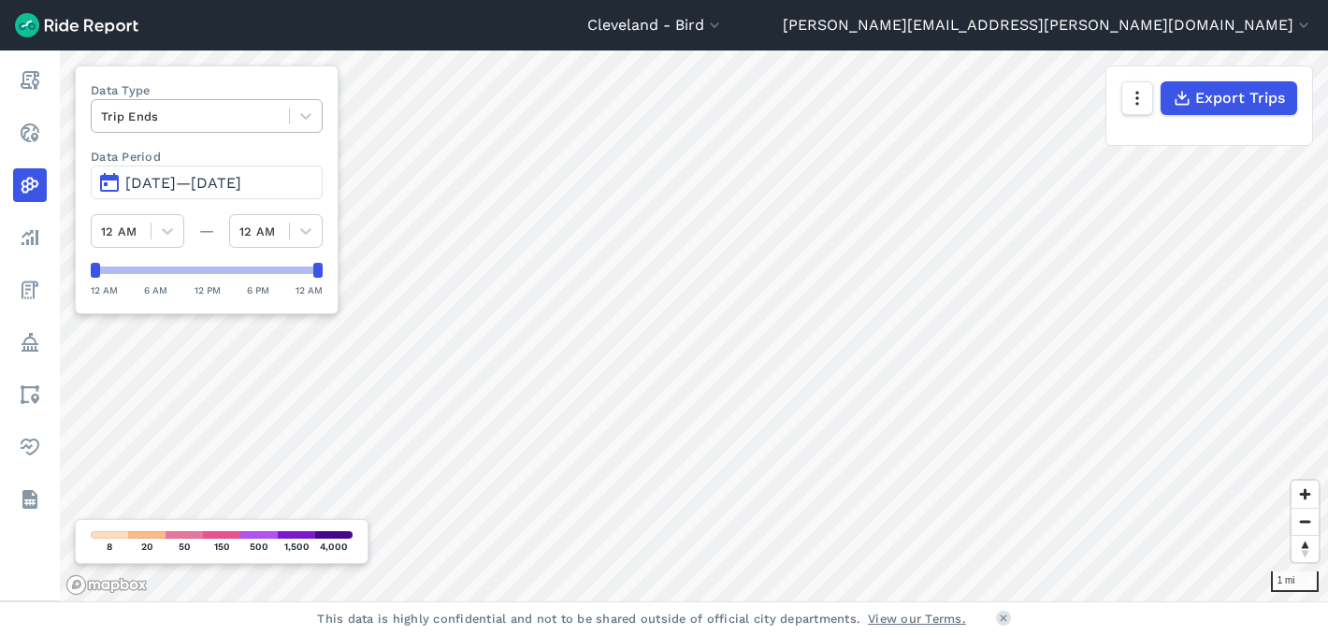
click at [210, 124] on div at bounding box center [190, 117] width 179 height 22
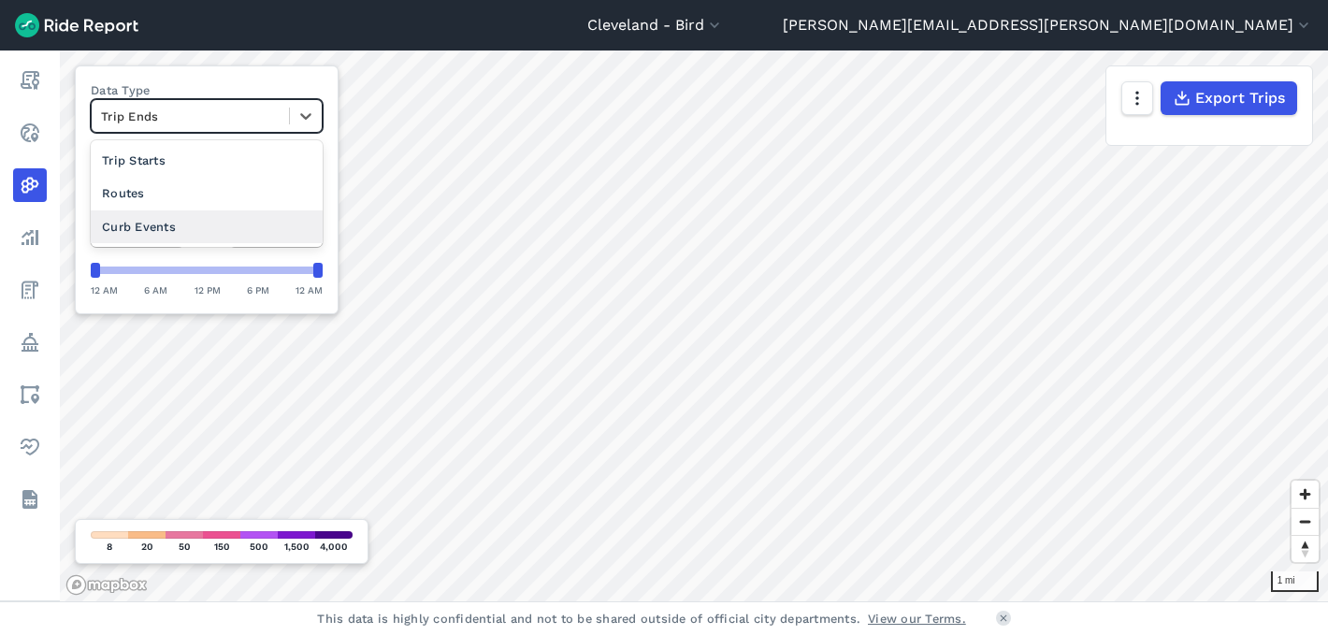
click at [177, 215] on div "Curb Events" at bounding box center [207, 226] width 232 height 33
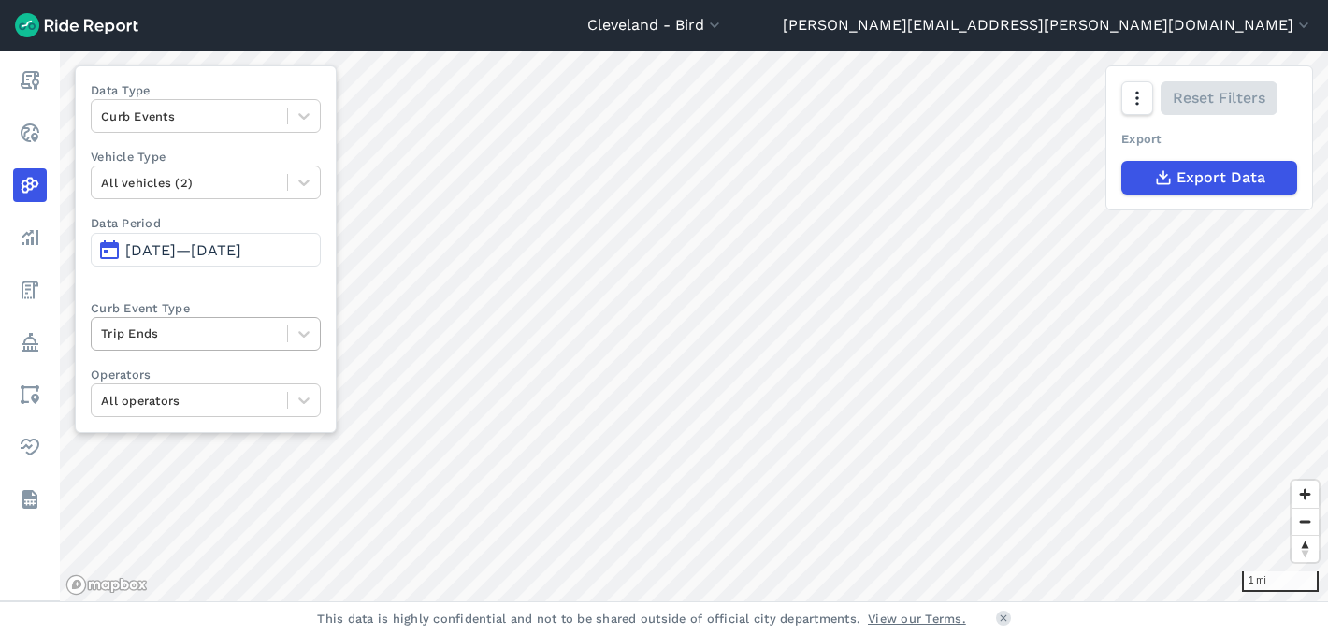
click at [274, 340] on div at bounding box center [189, 334] width 177 height 22
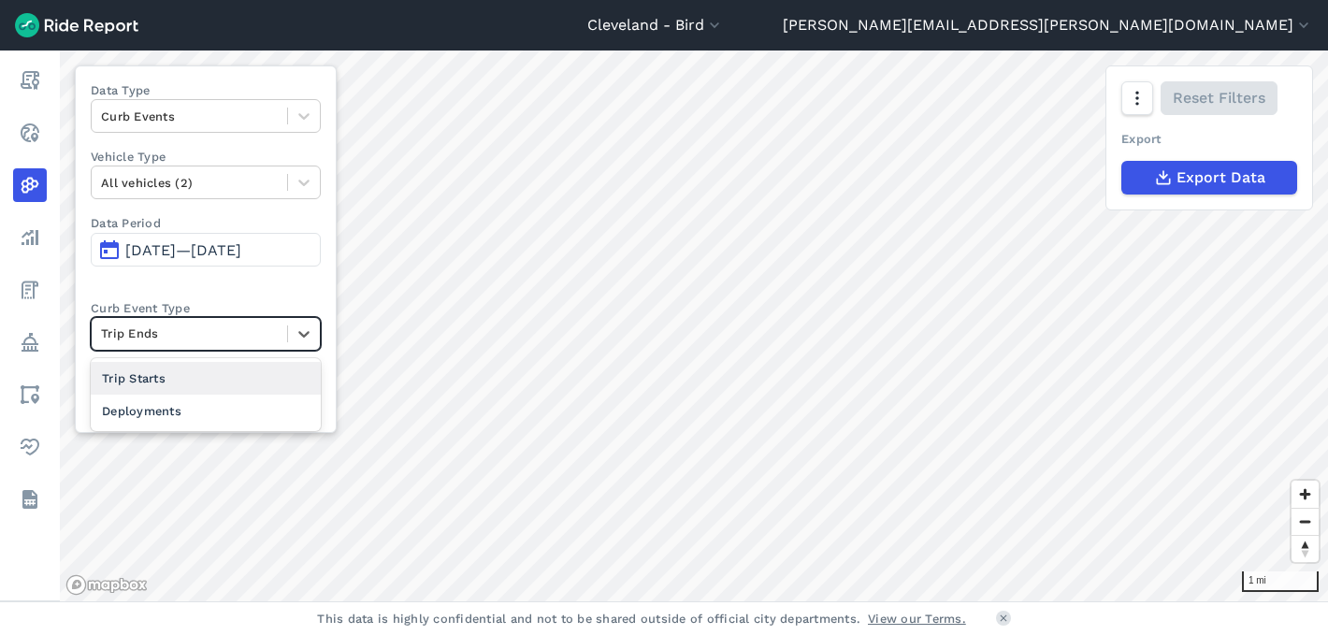
click at [268, 333] on div at bounding box center [189, 334] width 177 height 22
click at [249, 396] on div at bounding box center [189, 401] width 177 height 22
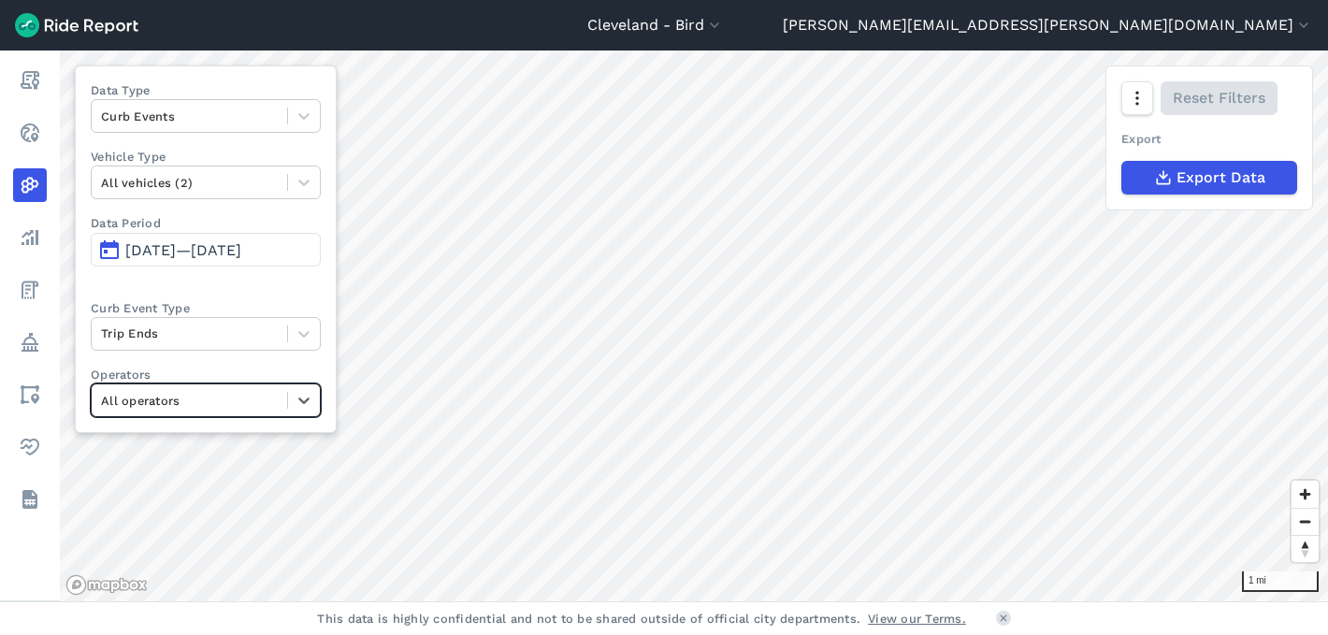
click at [249, 395] on div at bounding box center [189, 401] width 177 height 22
